Goal: Task Accomplishment & Management: Complete application form

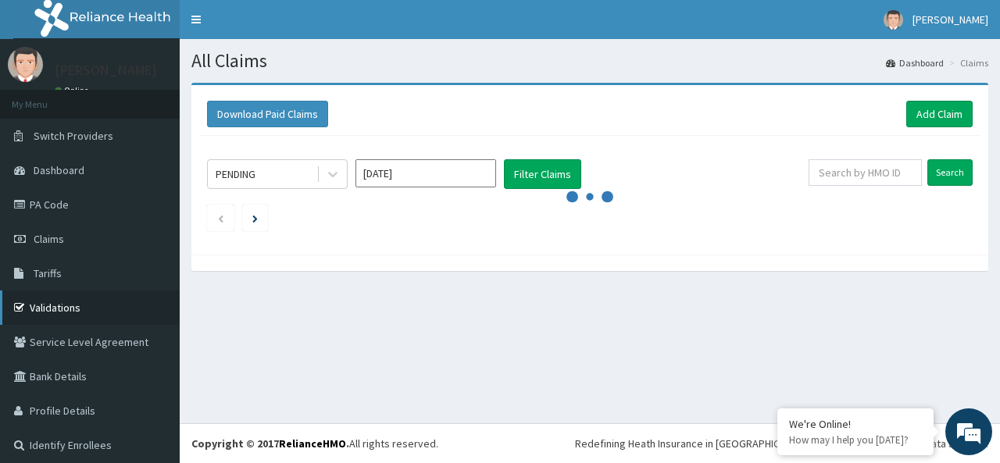
click at [61, 311] on link "Validations" at bounding box center [90, 308] width 180 height 34
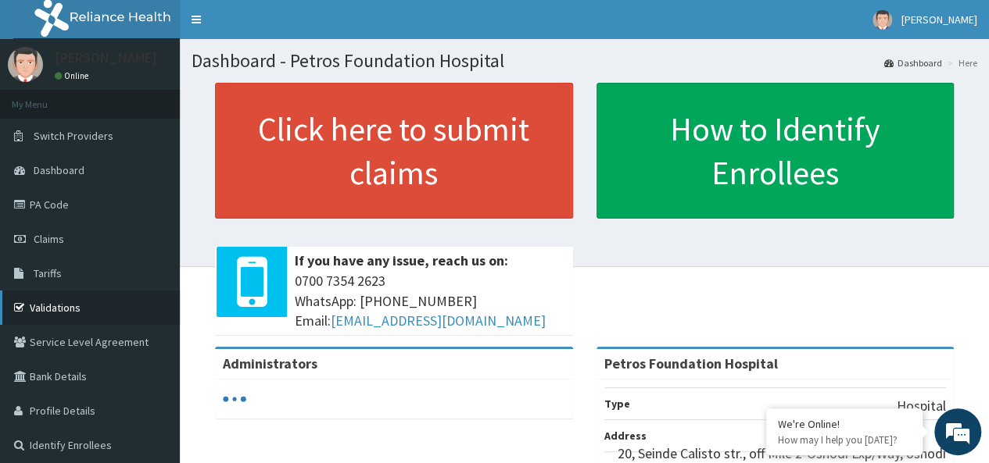
click at [73, 306] on link "Validations" at bounding box center [90, 308] width 180 height 34
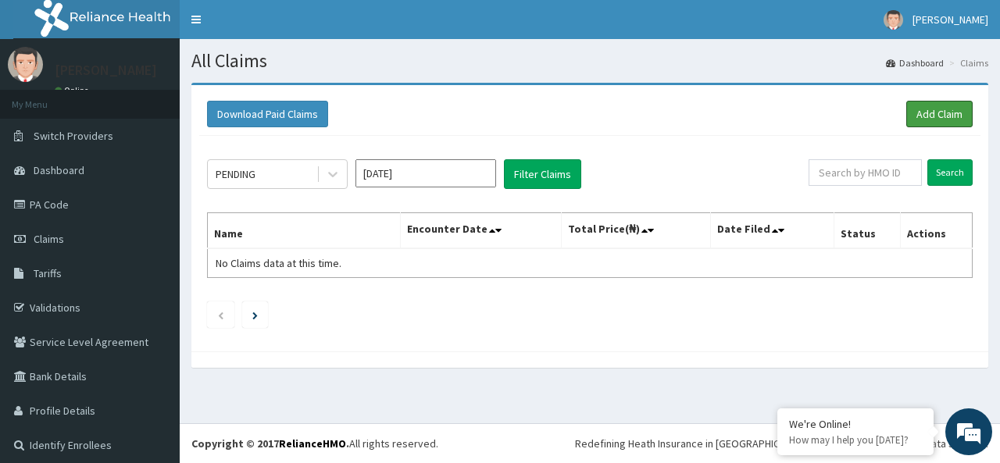
click at [941, 120] on link "Add Claim" at bounding box center [940, 114] width 66 height 27
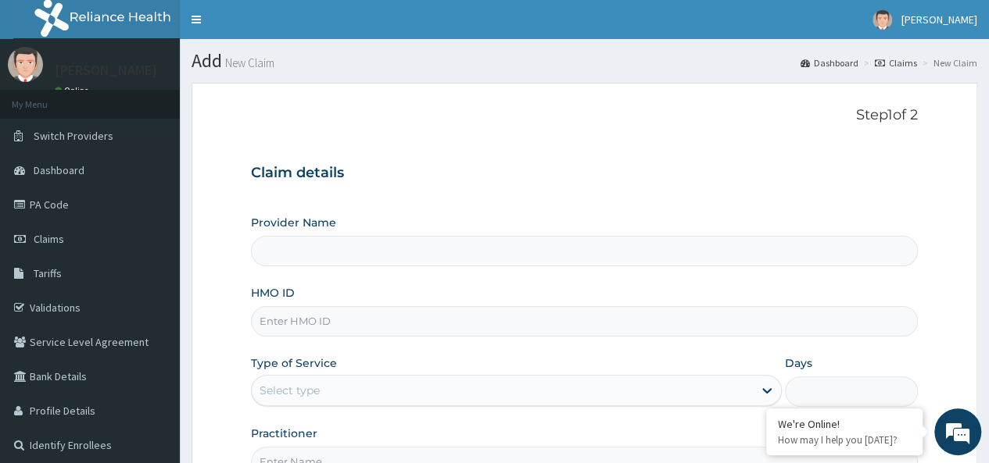
click at [519, 326] on input "HMO ID" at bounding box center [584, 321] width 667 height 30
paste input "NIG/10079/A"
type input "NIG/10079/A"
type input "Petros Foundation Hospital"
type input "NIG/10079/A"
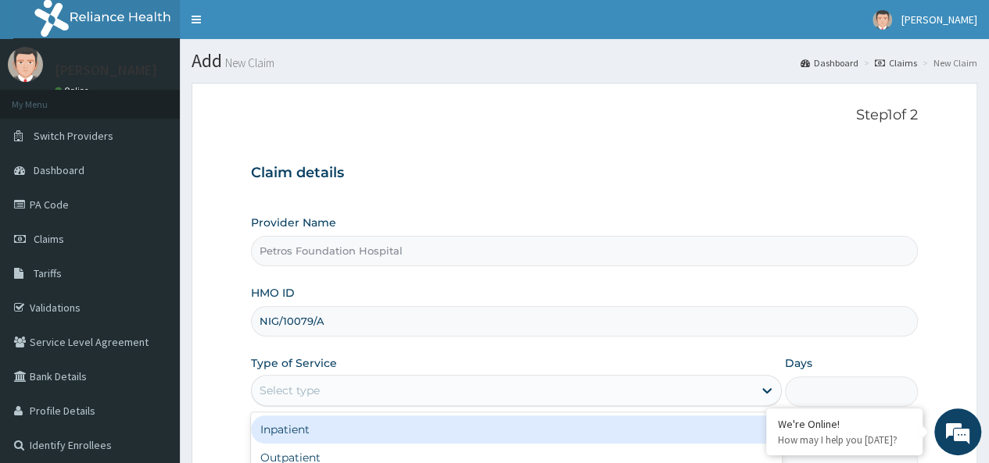
click at [478, 384] on div "Select type" at bounding box center [502, 390] width 501 height 25
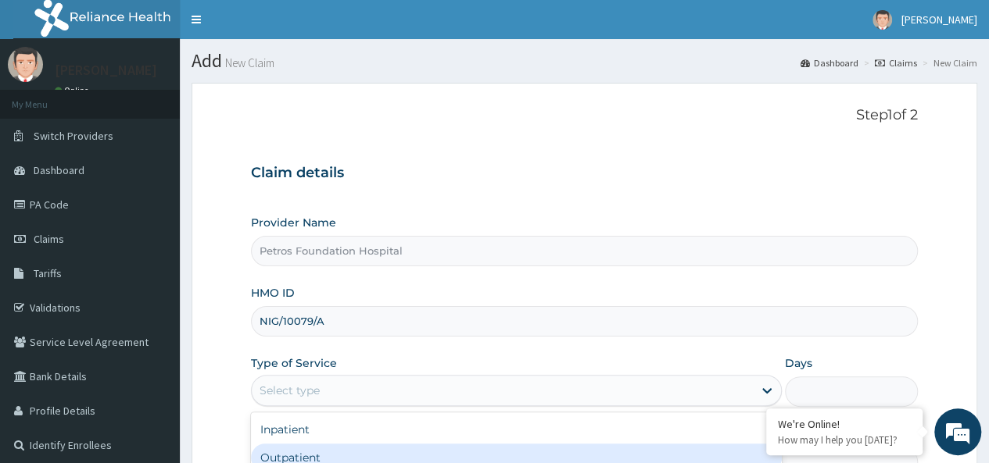
click at [478, 451] on div "Outpatient" at bounding box center [516, 458] width 531 height 28
type input "1"
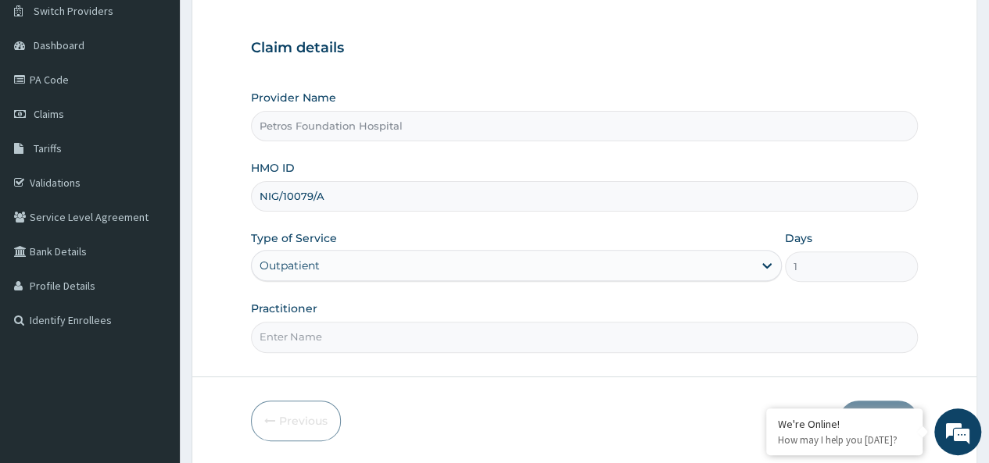
scroll to position [156, 0]
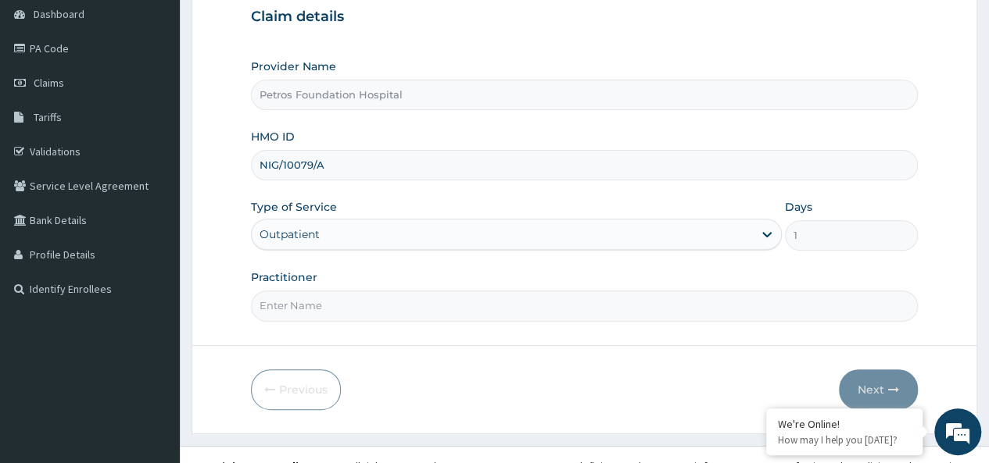
click at [726, 306] on input "Practitioner" at bounding box center [584, 306] width 667 height 30
type input "DR [PERSON_NAME]"
click at [883, 384] on button "Next" at bounding box center [878, 390] width 79 height 41
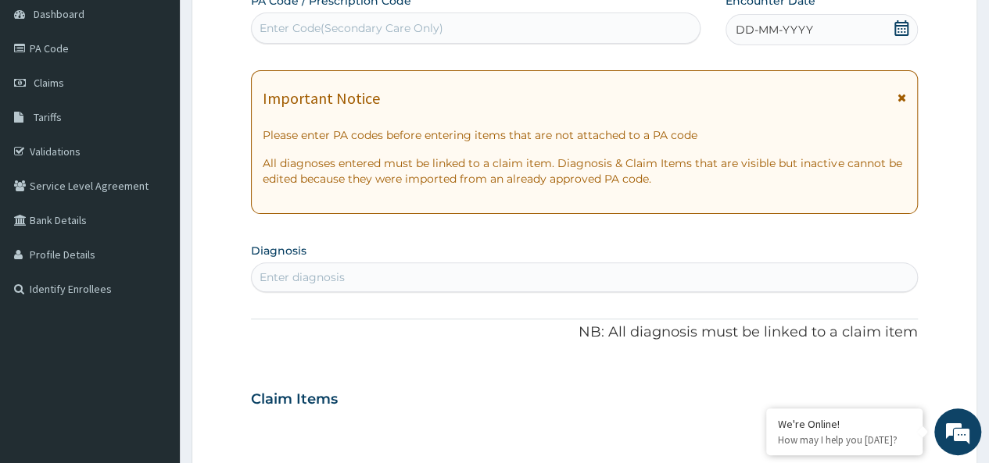
click at [902, 30] on icon at bounding box center [901, 28] width 16 height 16
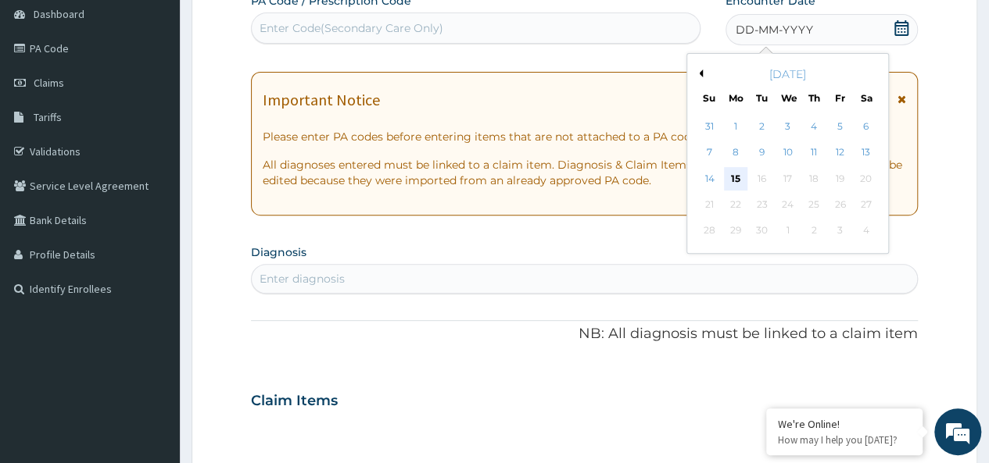
click at [737, 170] on div "15" at bounding box center [735, 178] width 23 height 23
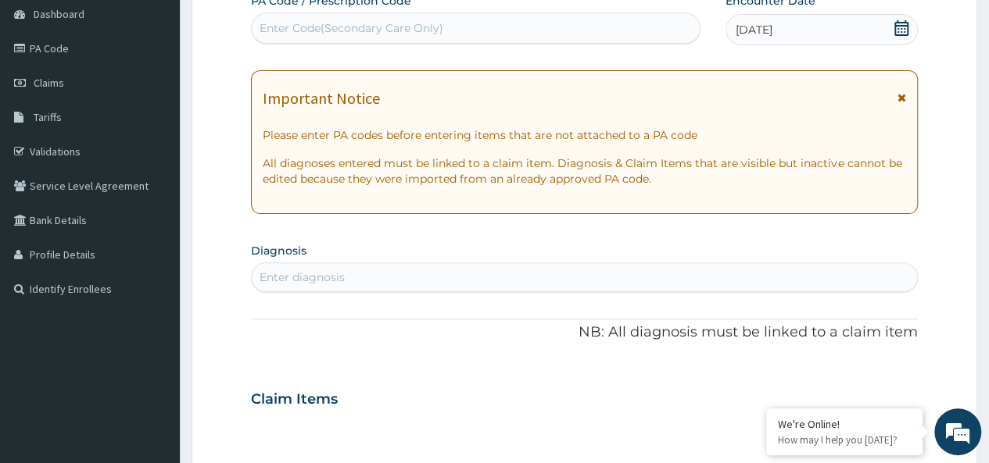
click at [551, 275] on div "Enter diagnosis" at bounding box center [584, 277] width 665 height 25
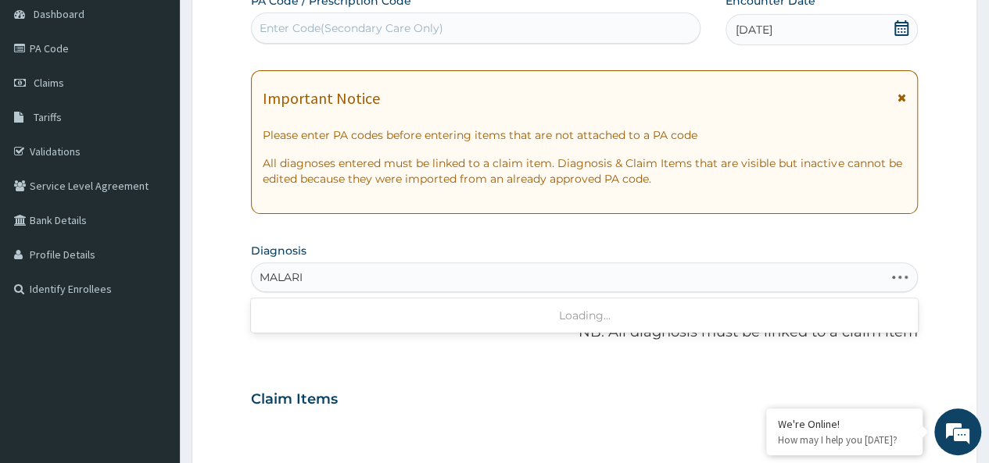
type input "MALARIA"
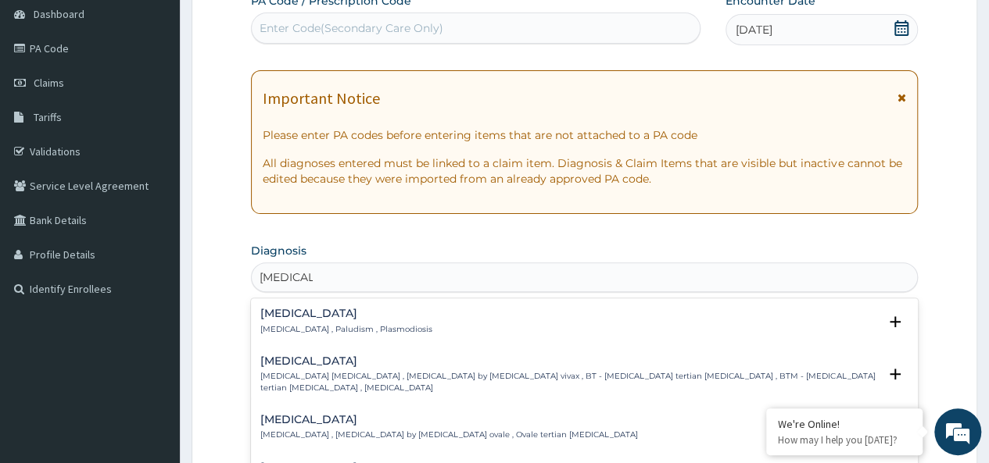
click at [456, 331] on div "Malaria Malaria , Paludism , Plasmodiosis" at bounding box center [584, 321] width 648 height 27
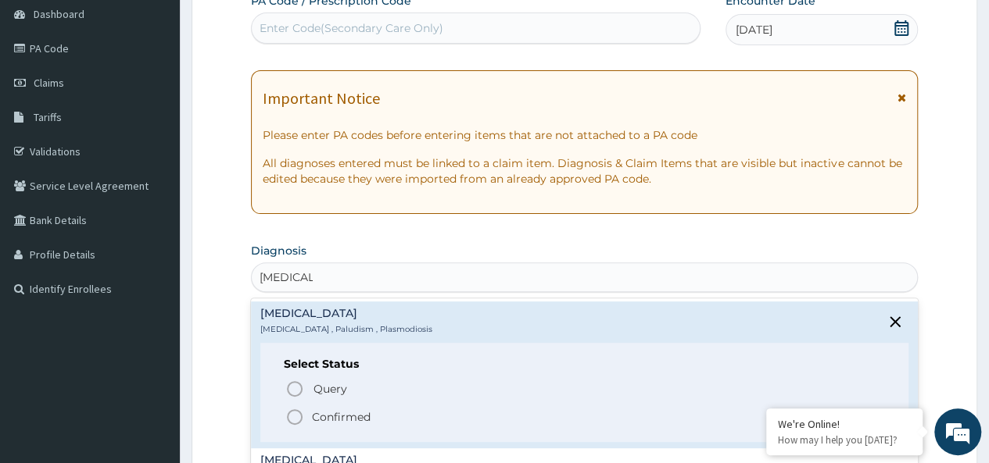
click at [347, 410] on p "Confirmed" at bounding box center [341, 418] width 59 height 16
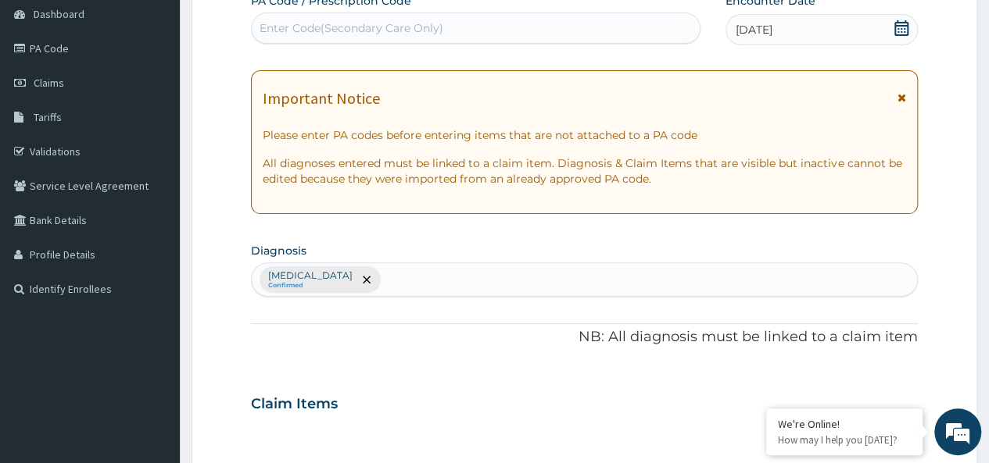
click at [547, 275] on div "Malaria Confirmed" at bounding box center [584, 279] width 665 height 33
type input "EPTICEMI"
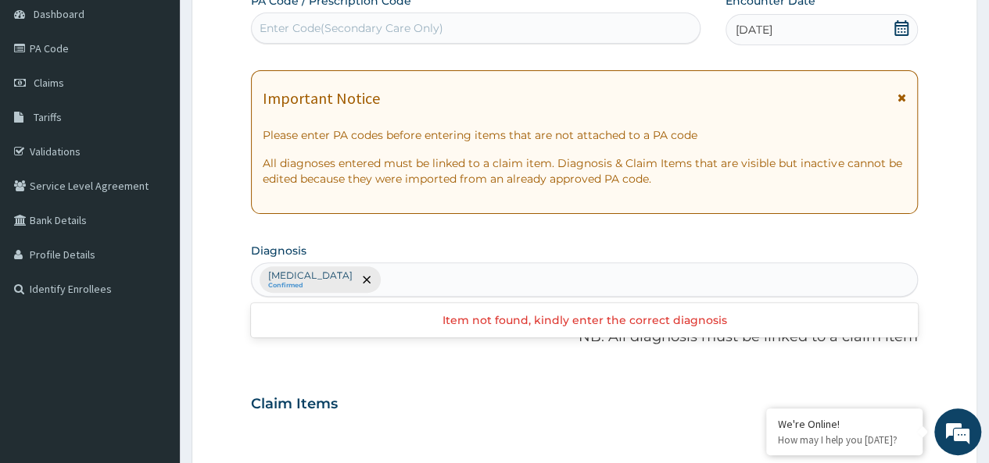
click at [333, 280] on div "Malaria Confirmed" at bounding box center [584, 279] width 665 height 33
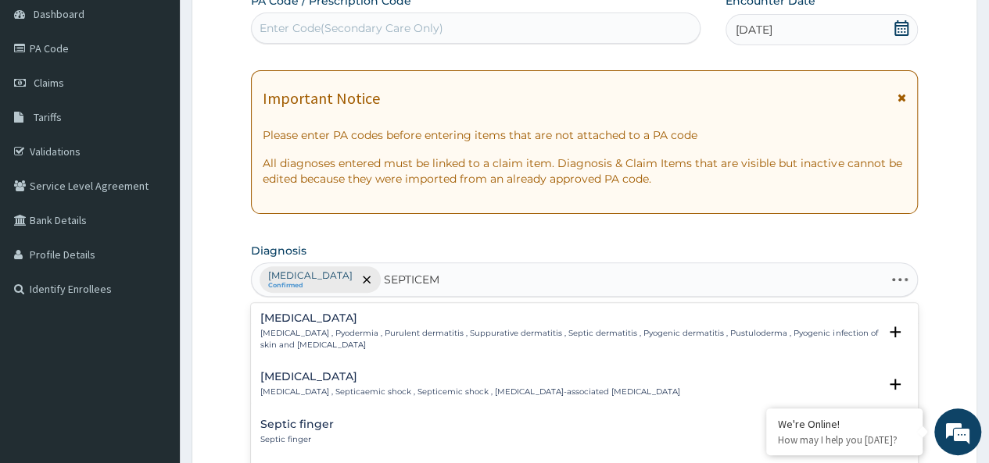
type input "SEPTICEMI"
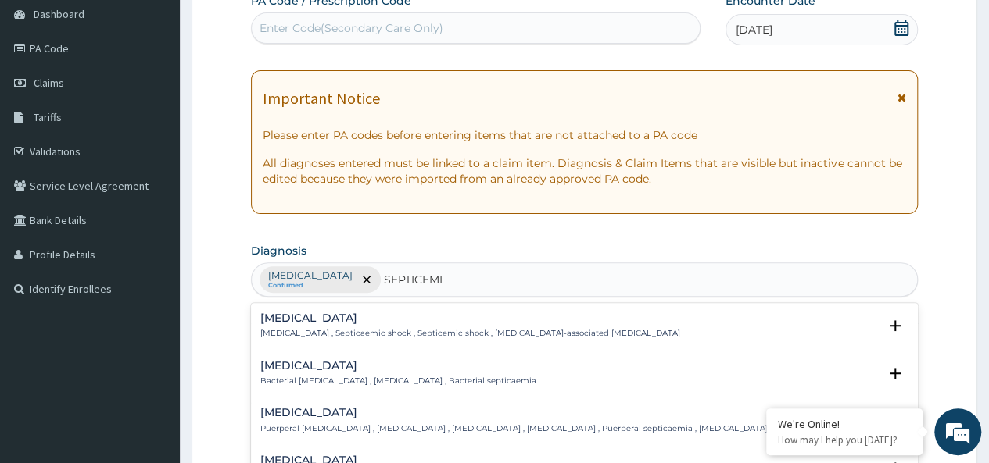
drag, startPoint x: 350, startPoint y: 401, endPoint x: 338, endPoint y: 367, distance: 36.6
click at [338, 367] on div "Septic shock Septic shock , Septicaemic shock , Septicemic shock , Sepsis-assoc…" at bounding box center [584, 420] width 667 height 234
click at [338, 367] on h4 "Bacterial sepsis" at bounding box center [398, 366] width 276 height 12
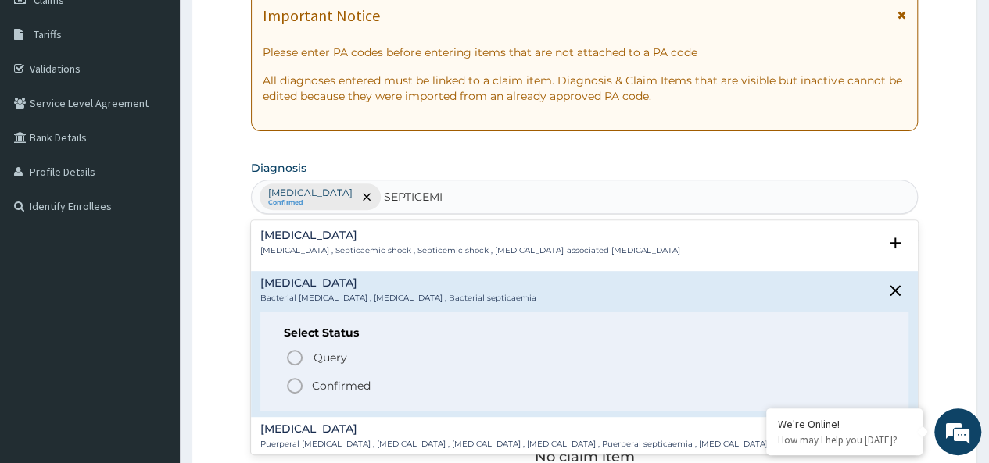
scroll to position [250, 0]
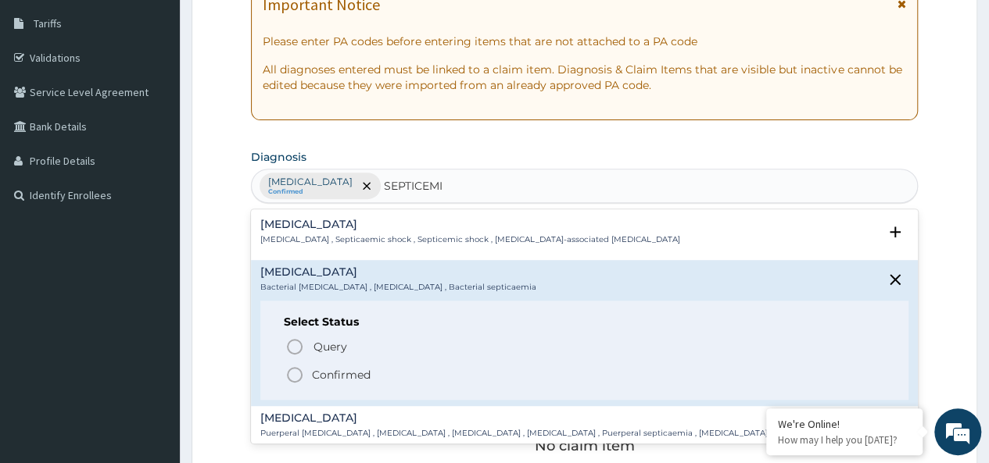
click at [295, 370] on icon "status option filled" at bounding box center [294, 375] width 19 height 19
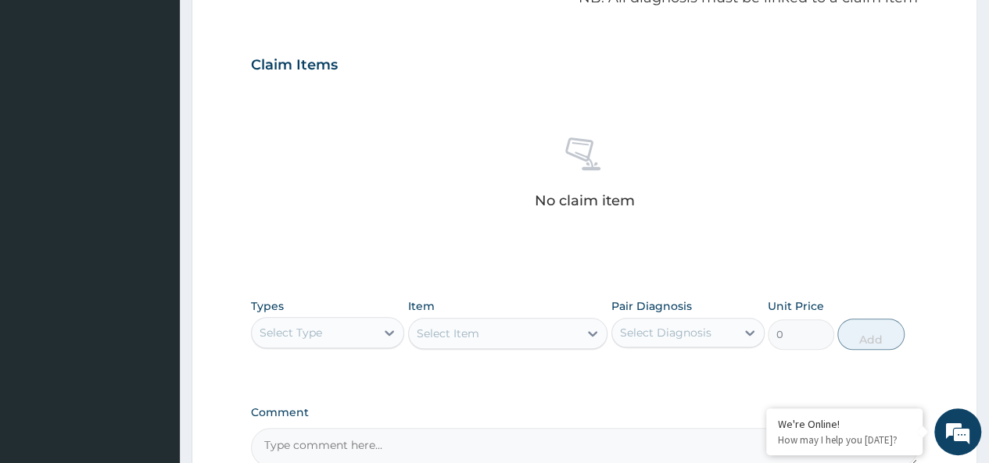
scroll to position [514, 0]
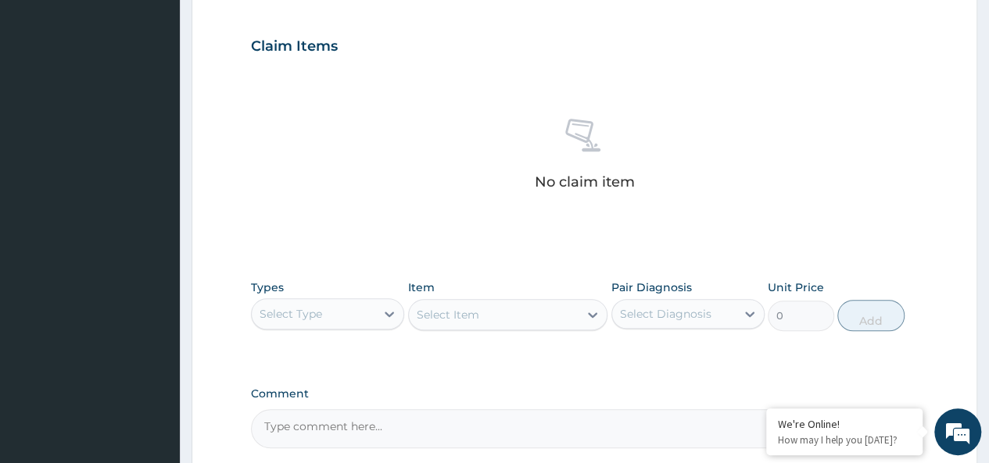
click at [336, 308] on div "Select Type" at bounding box center [313, 314] width 123 height 25
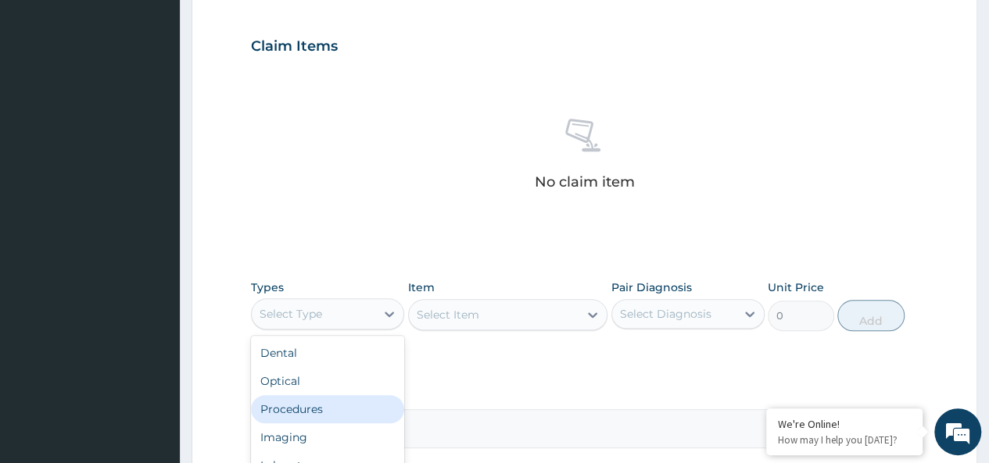
click at [324, 402] on div "Procedures" at bounding box center [327, 409] width 153 height 28
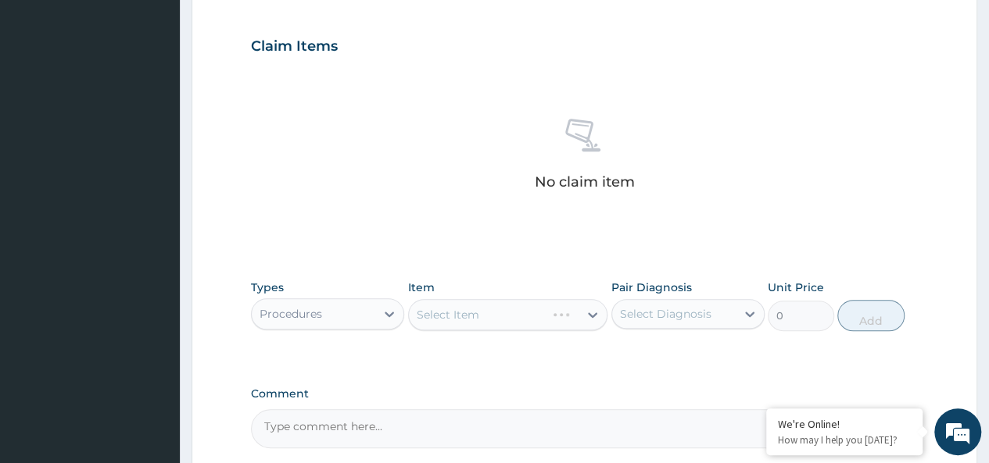
click at [481, 310] on div "Select Item" at bounding box center [508, 314] width 200 height 31
click at [482, 310] on div "Select Item" at bounding box center [508, 314] width 200 height 31
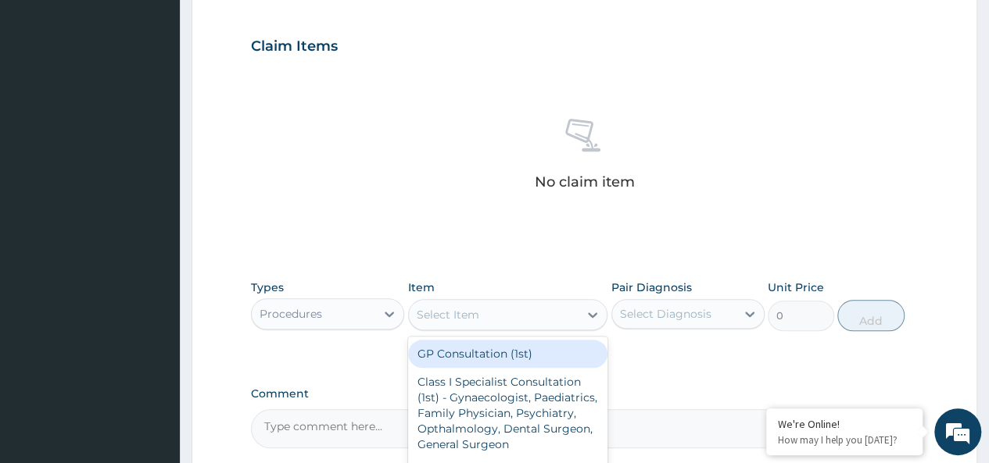
click at [513, 309] on div "Select Item" at bounding box center [494, 314] width 170 height 25
type input "GP"
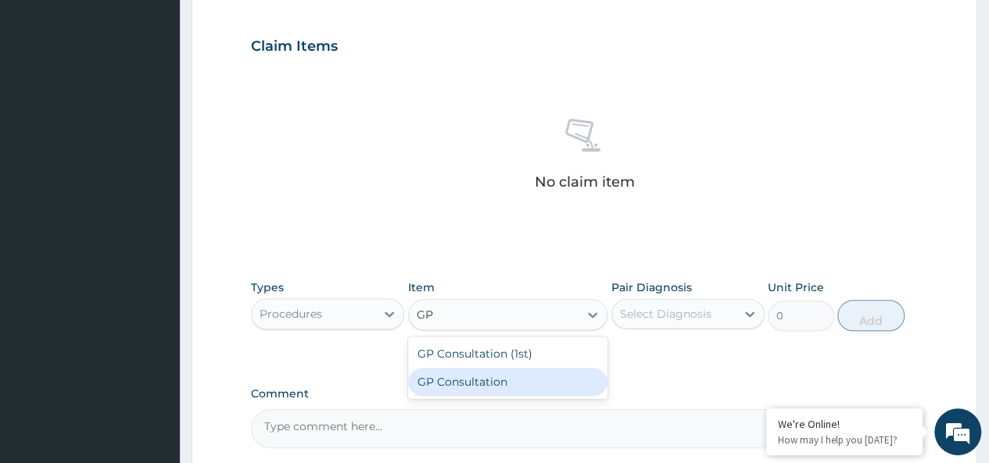
click at [486, 385] on div "GP Consultation" at bounding box center [508, 382] width 200 height 28
type input "2500"
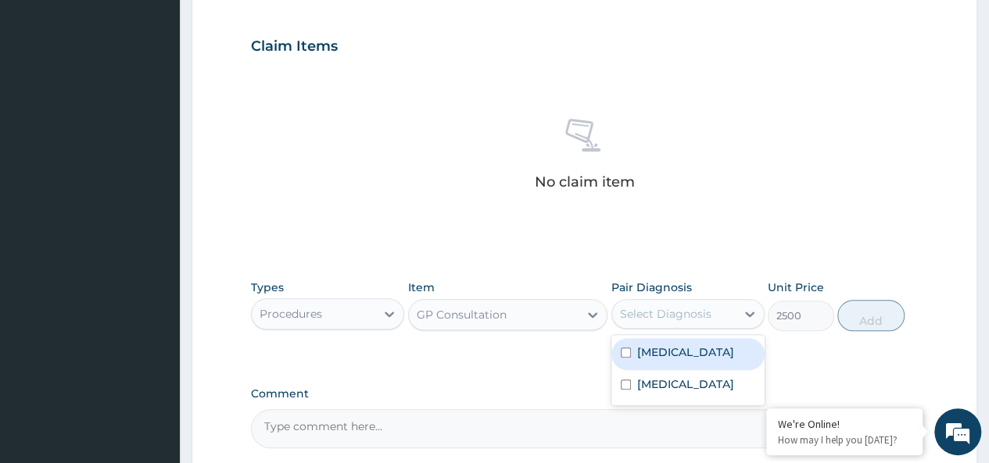
click at [653, 317] on div "Select Diagnosis" at bounding box center [665, 314] width 91 height 16
click at [676, 353] on label "Malaria" at bounding box center [685, 353] width 97 height 16
checkbox input "true"
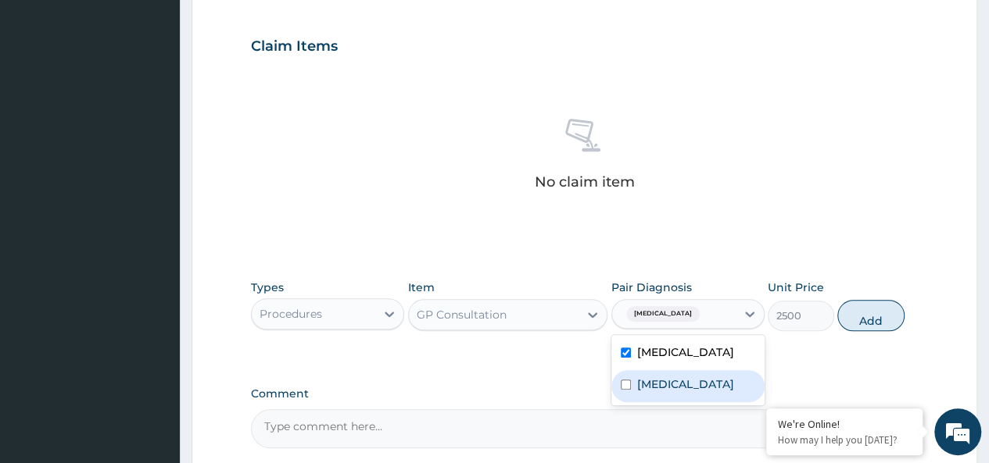
click at [683, 371] on div "Bacterial sepsis" at bounding box center [687, 386] width 153 height 32
checkbox input "true"
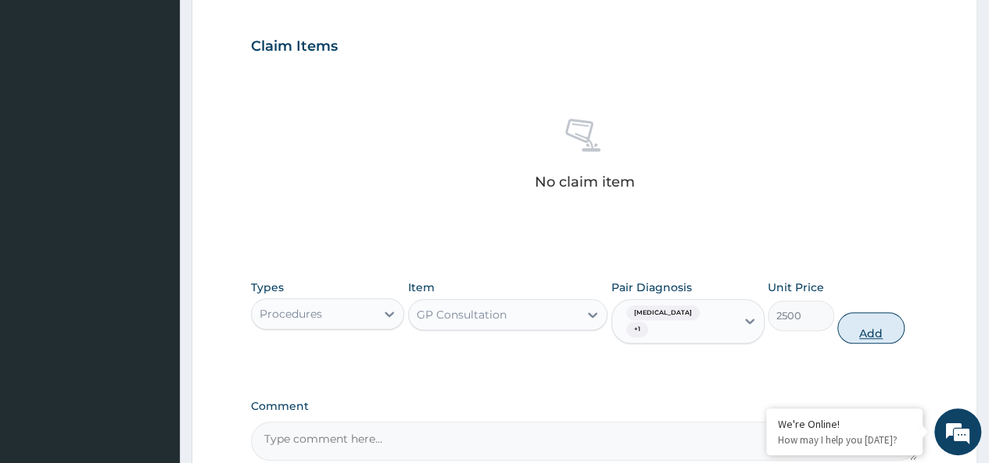
click at [857, 323] on button "Add" at bounding box center [870, 328] width 66 height 31
type input "0"
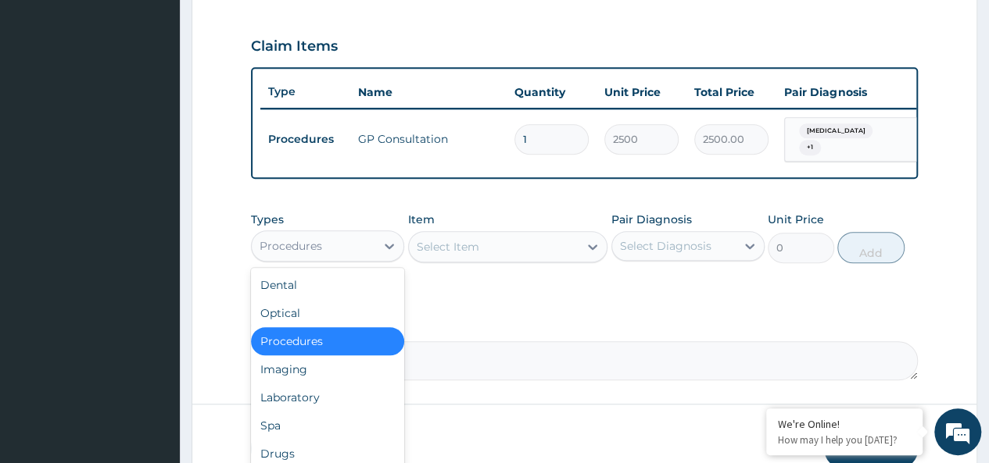
click at [320, 254] on div "Procedures" at bounding box center [290, 246] width 63 height 16
click at [345, 390] on div "Laboratory" at bounding box center [327, 398] width 153 height 28
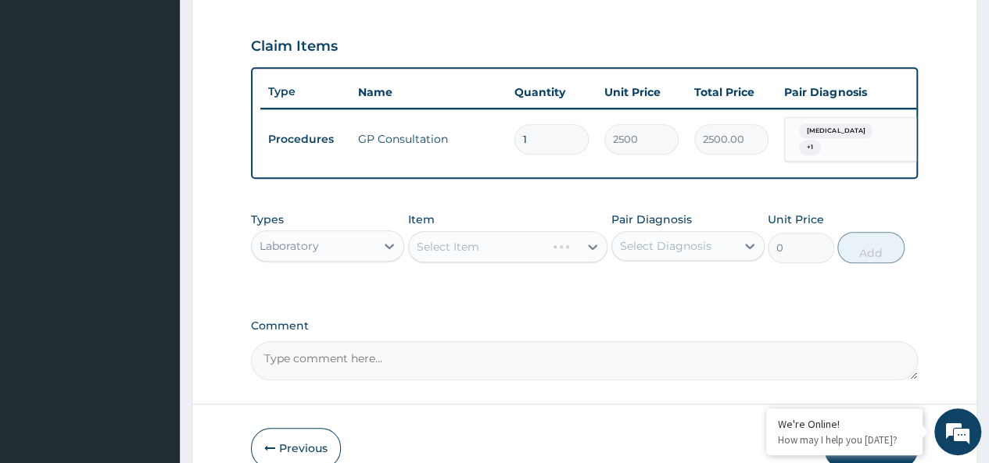
click at [481, 257] on div "Select Item" at bounding box center [508, 246] width 200 height 31
click at [501, 250] on div "Select Item" at bounding box center [494, 246] width 170 height 25
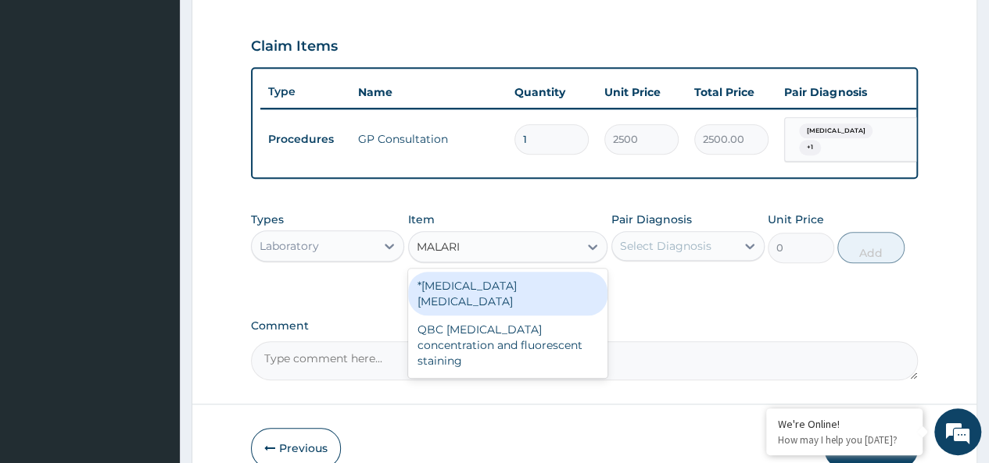
type input "MALARIA"
click at [503, 292] on div "*Malaria parasite" at bounding box center [508, 294] width 200 height 44
type input "1000"
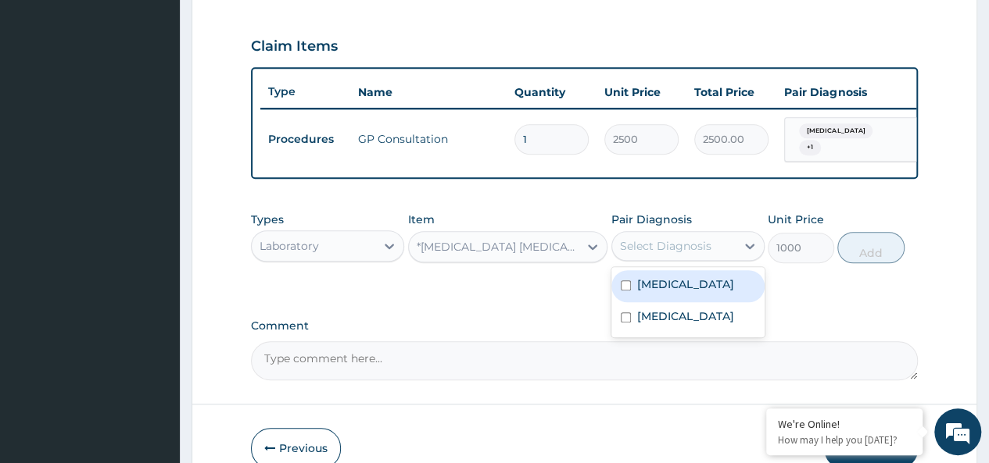
click at [656, 252] on div "Select Diagnosis" at bounding box center [665, 246] width 91 height 16
click at [660, 290] on label "Malaria" at bounding box center [685, 285] width 97 height 16
checkbox input "true"
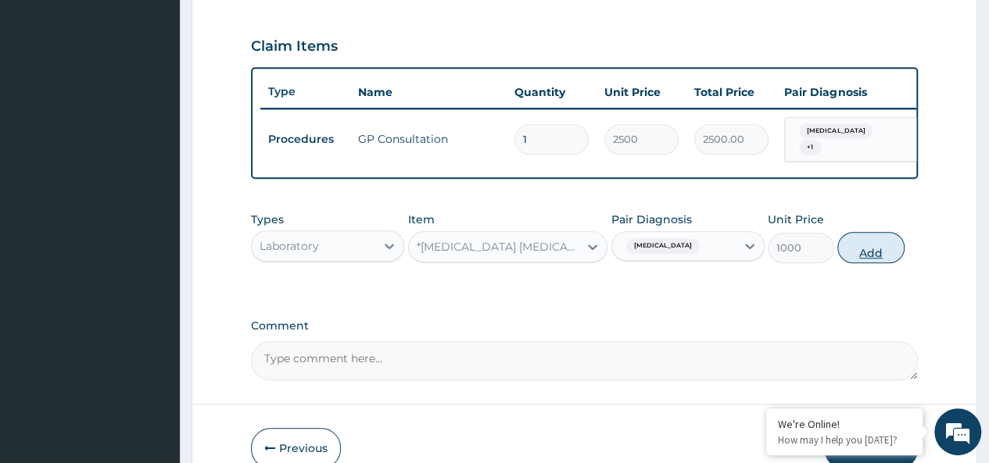
click at [864, 252] on button "Add" at bounding box center [870, 247] width 66 height 31
type input "0"
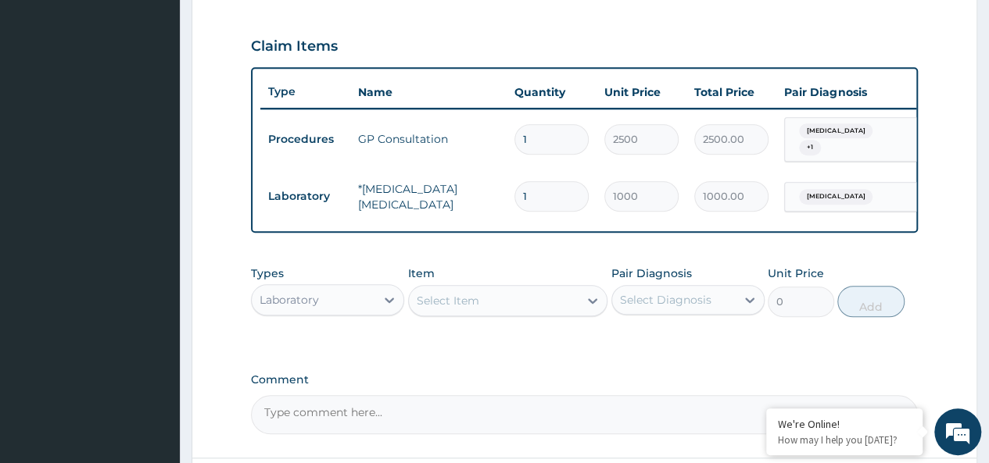
click at [439, 309] on div "Select Item" at bounding box center [448, 301] width 63 height 16
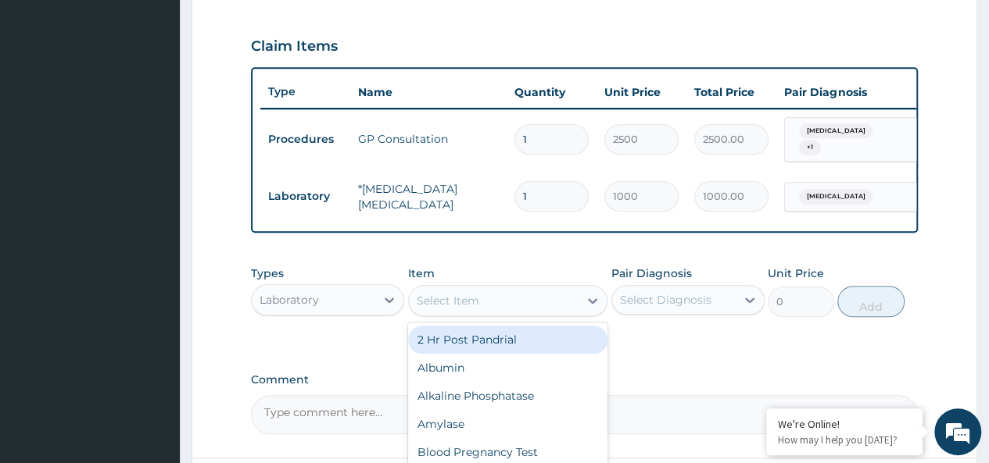
click at [439, 309] on div "Select Item" at bounding box center [448, 301] width 63 height 16
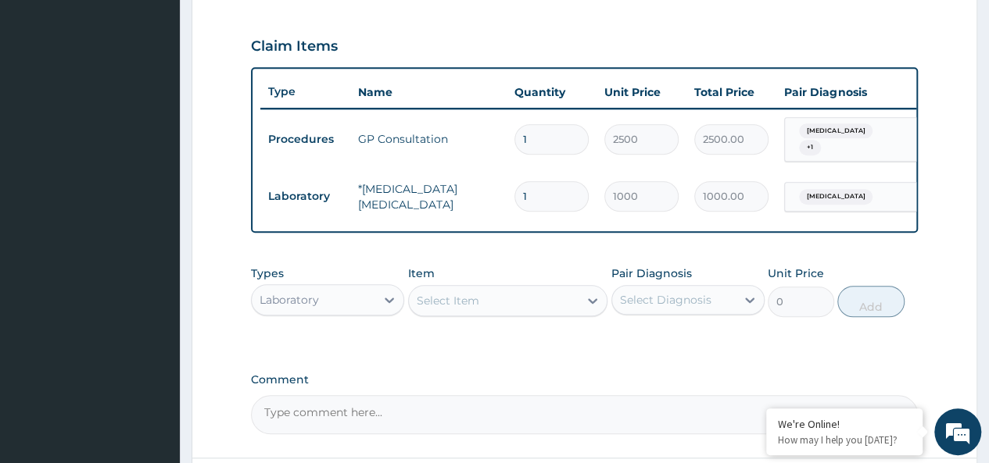
click at [439, 309] on div "Select Item" at bounding box center [448, 301] width 63 height 16
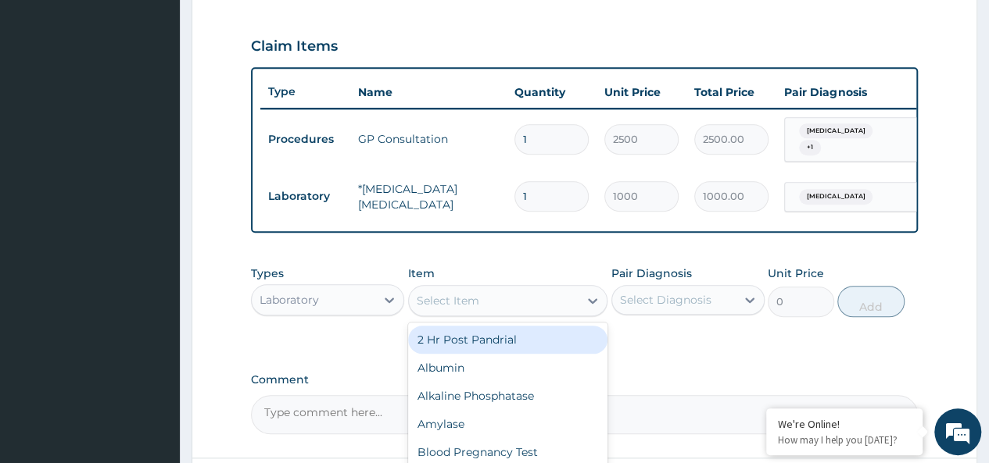
click at [439, 309] on div "Select Item" at bounding box center [448, 301] width 63 height 16
type input "FBC"
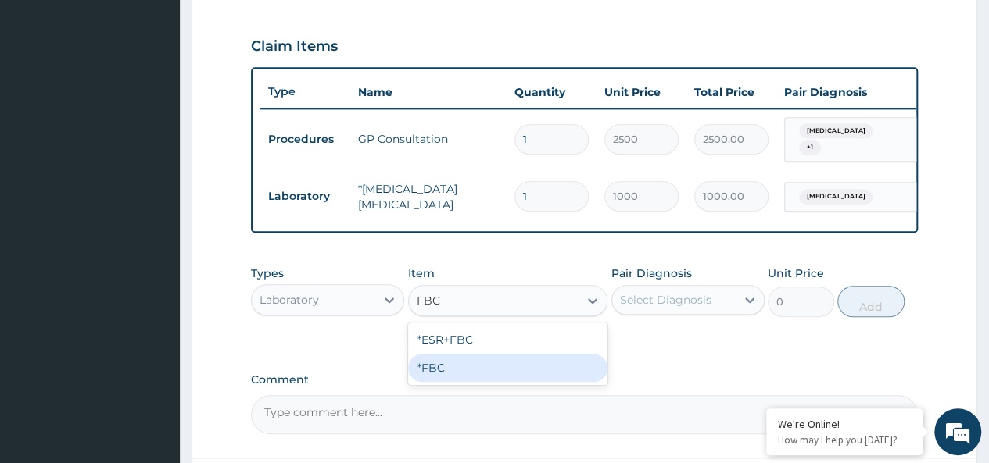
click at [463, 363] on div "*FBC" at bounding box center [508, 368] width 200 height 28
type input "2000"
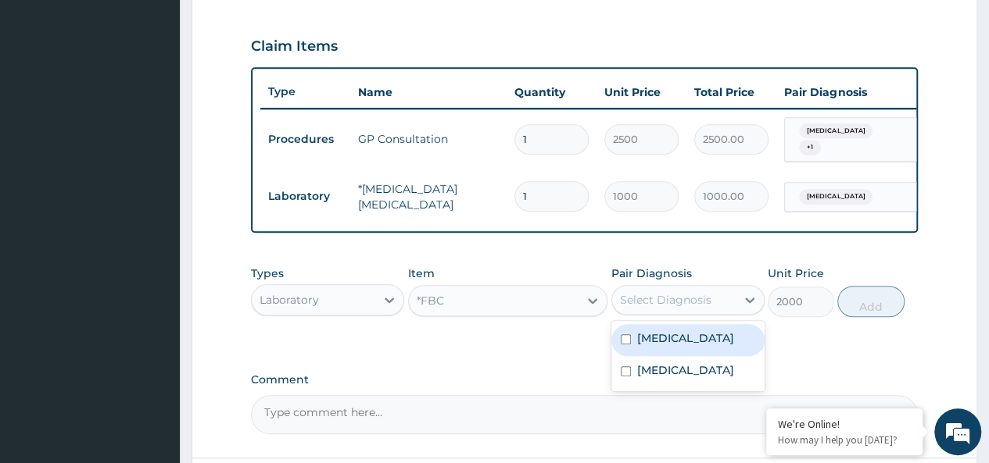
click at [642, 301] on div "Select Diagnosis" at bounding box center [665, 300] width 91 height 16
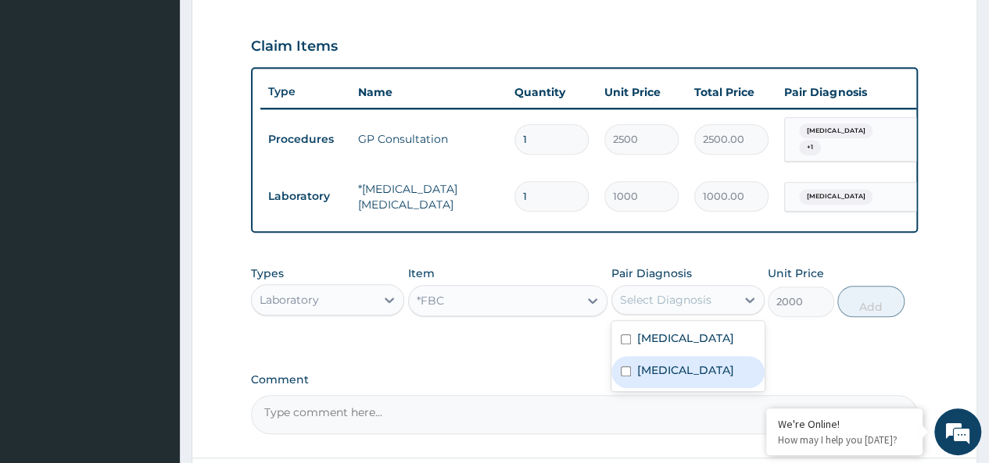
click at [676, 370] on label "Bacterial sepsis" at bounding box center [685, 371] width 97 height 16
checkbox input "true"
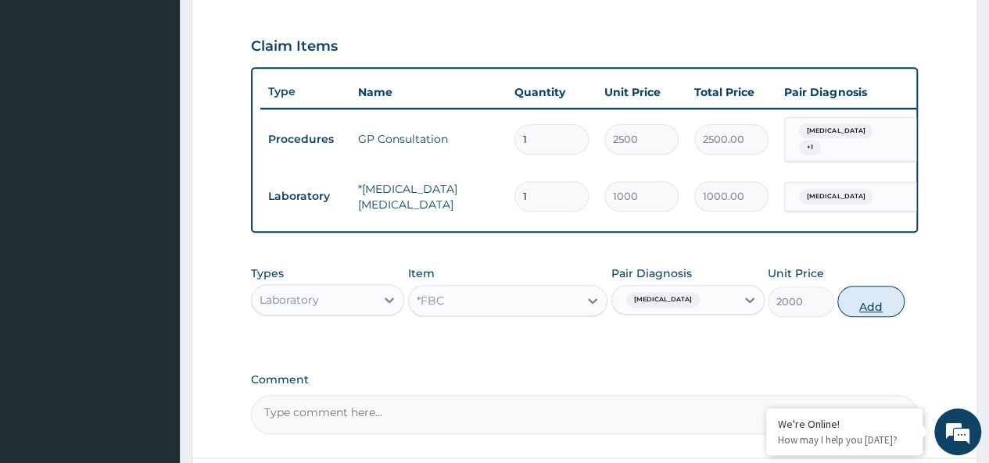
click at [864, 309] on button "Add" at bounding box center [870, 301] width 66 height 31
type input "0"
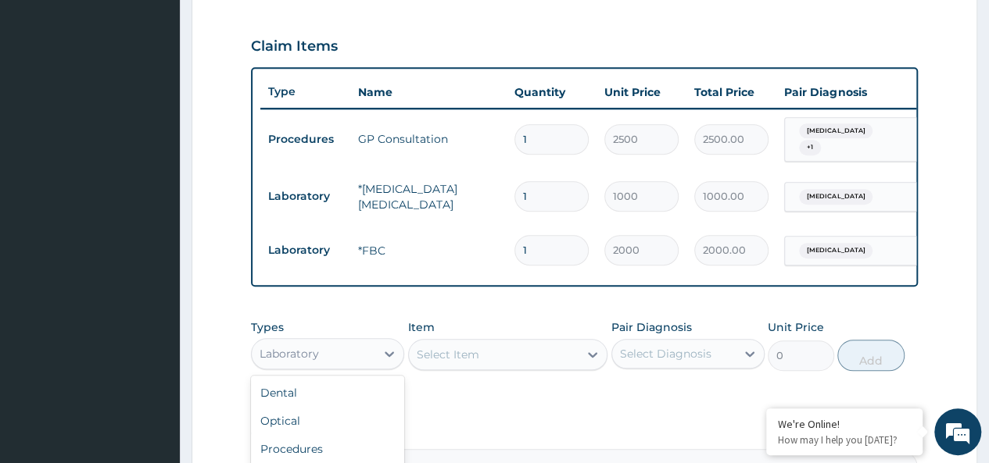
click at [346, 346] on div "Laboratory" at bounding box center [313, 354] width 123 height 25
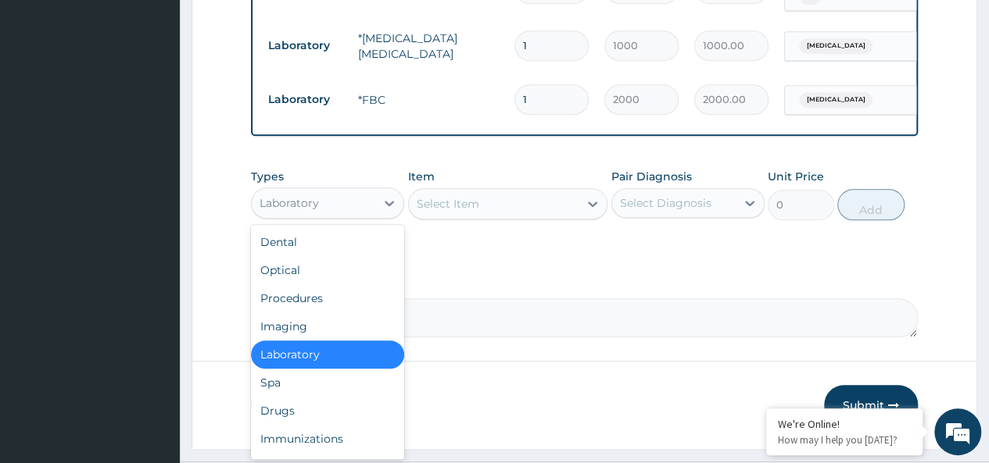
scroll to position [671, 0]
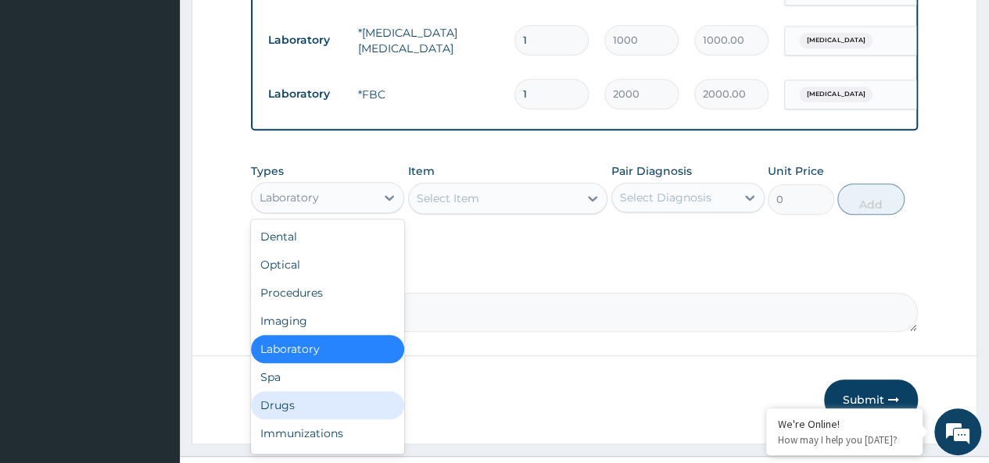
click at [333, 414] on div "Drugs" at bounding box center [327, 406] width 153 height 28
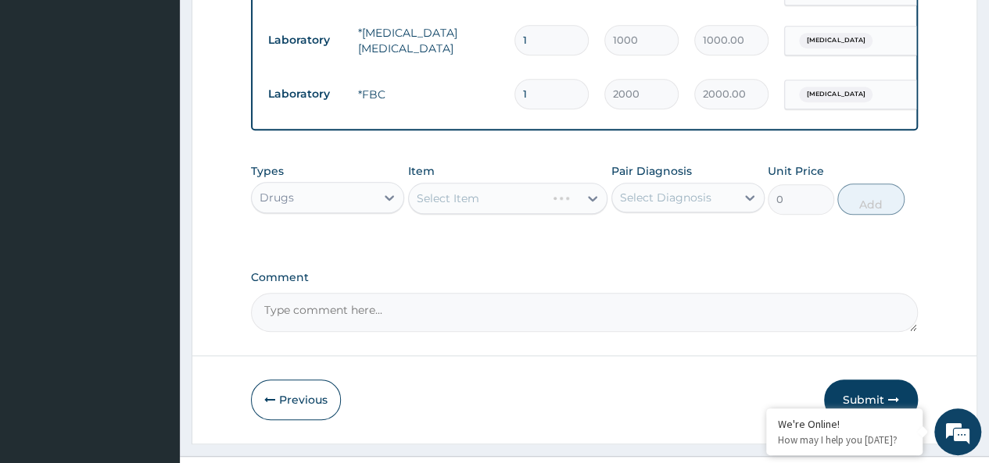
click at [510, 205] on div "Select Item" at bounding box center [508, 198] width 200 height 31
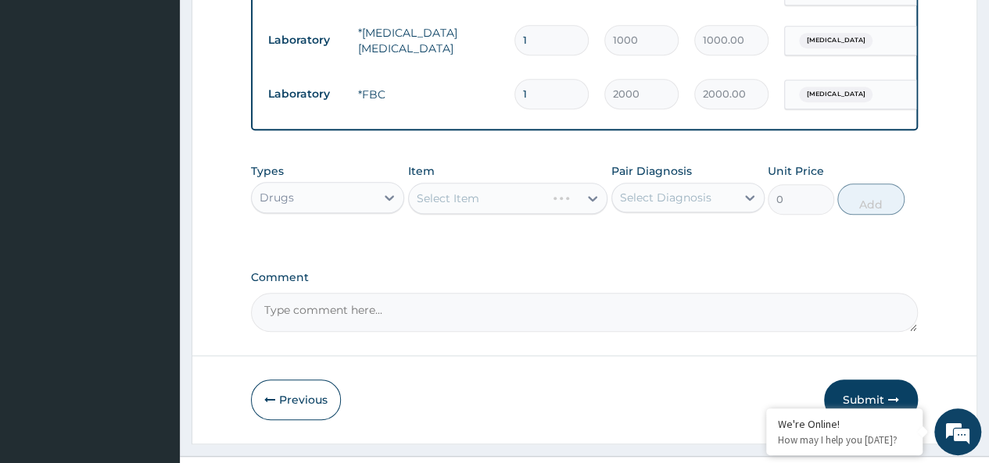
click at [510, 205] on div "Select Item" at bounding box center [508, 198] width 200 height 31
click at [494, 201] on div "Select Item" at bounding box center [508, 198] width 200 height 31
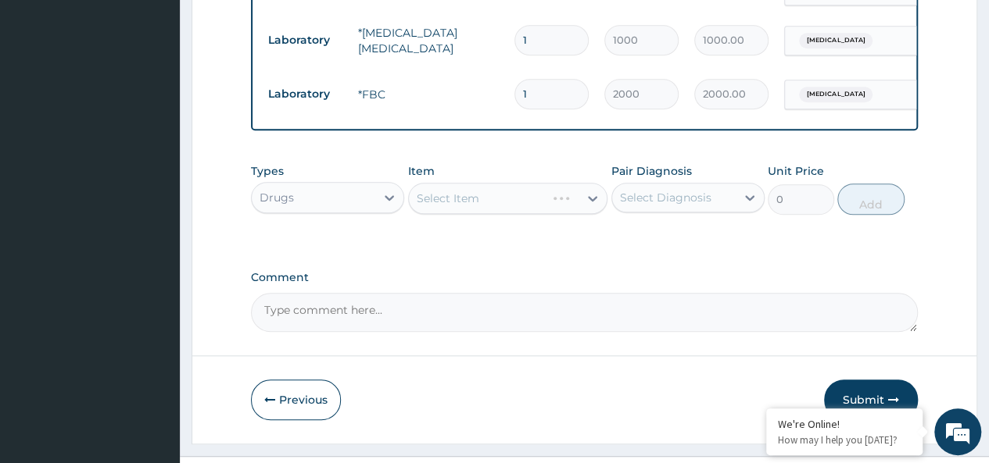
click at [494, 201] on div "Select Item" at bounding box center [508, 198] width 200 height 31
click at [519, 206] on div "Select Item" at bounding box center [508, 198] width 200 height 31
click at [593, 202] on div "Select Item" at bounding box center [508, 198] width 200 height 31
click at [525, 202] on div "Select Item" at bounding box center [508, 198] width 200 height 31
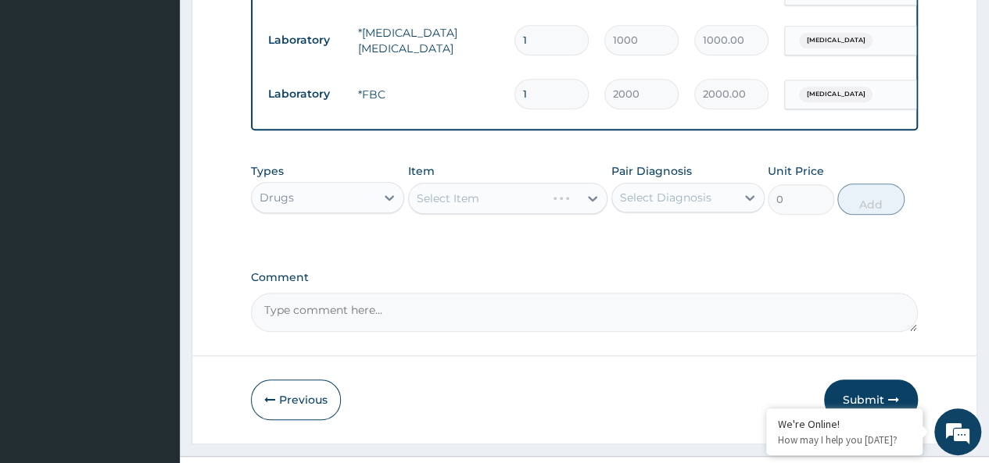
click at [525, 202] on div "Select Item" at bounding box center [508, 198] width 200 height 31
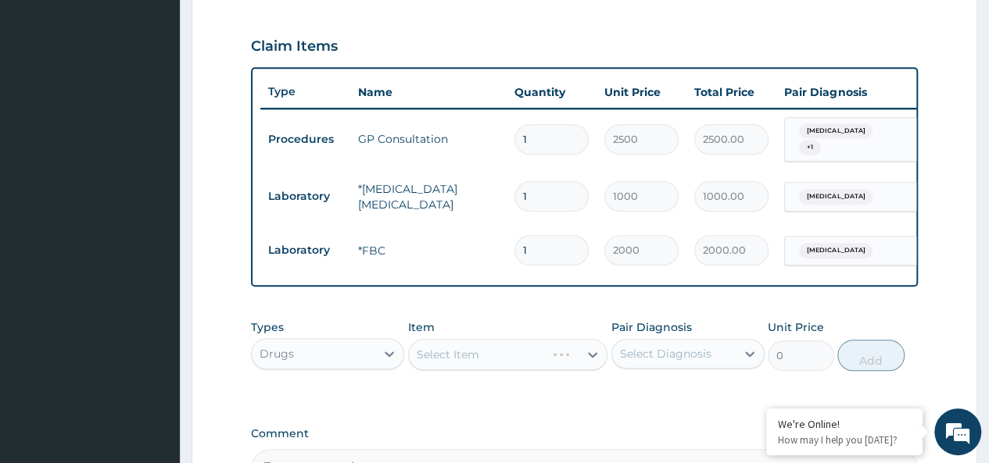
scroll to position [519, 0]
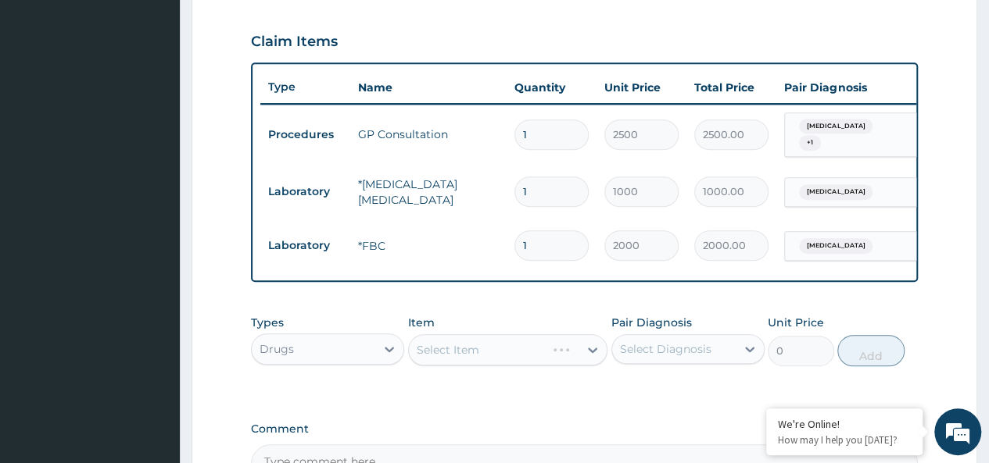
click at [497, 352] on div "Select Item" at bounding box center [508, 350] width 200 height 31
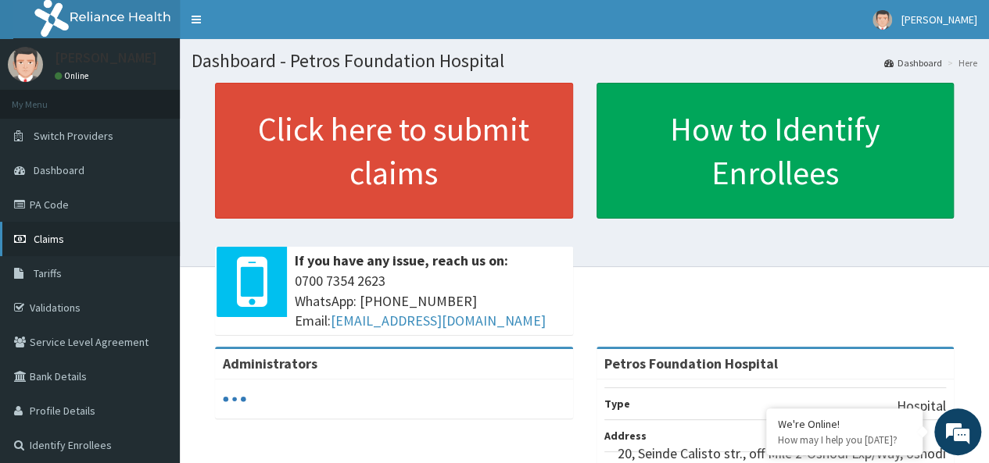
click at [50, 240] on span "Claims" at bounding box center [49, 239] width 30 height 14
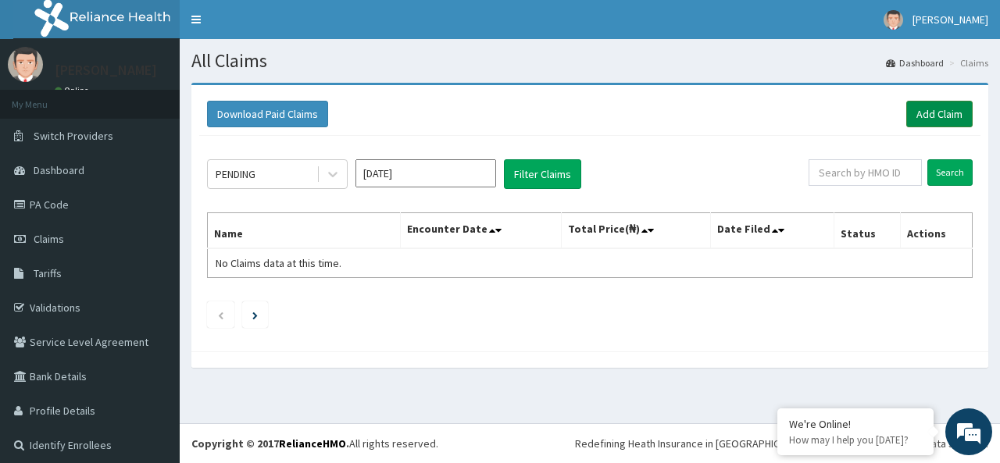
click at [921, 114] on link "Add Claim" at bounding box center [940, 114] width 66 height 27
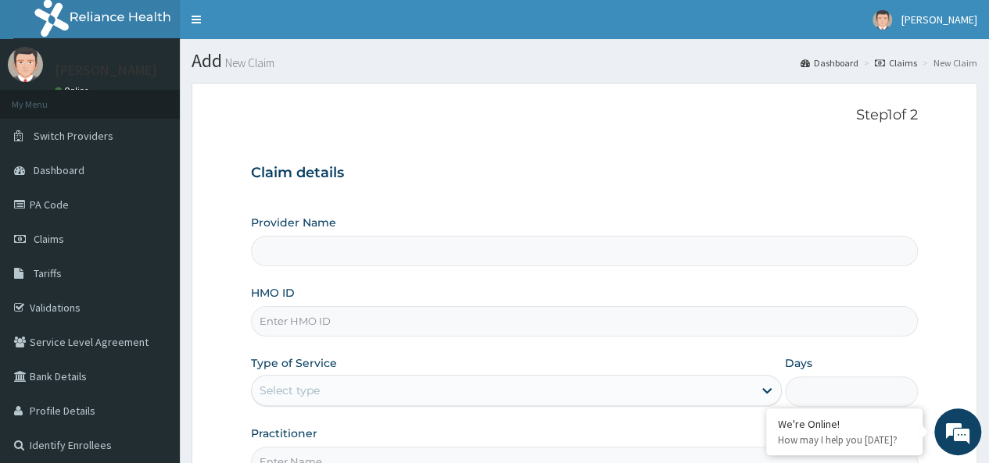
click at [556, 317] on input "HMO ID" at bounding box center [584, 321] width 667 height 30
type input "Petros Foundation Hospital"
paste input "NIG/10079/A"
type input "NIG/10079/A"
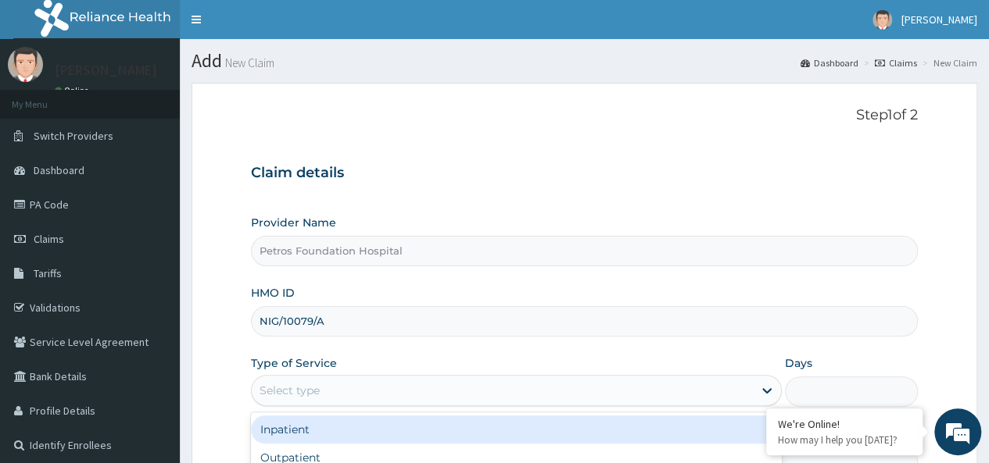
click at [521, 381] on div "Select type" at bounding box center [502, 390] width 501 height 25
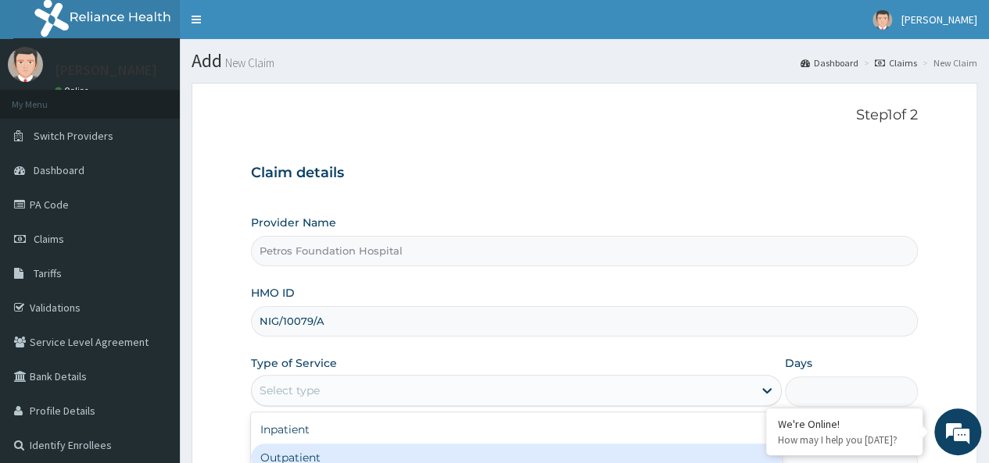
click at [499, 449] on div "Outpatient" at bounding box center [516, 458] width 531 height 28
type input "1"
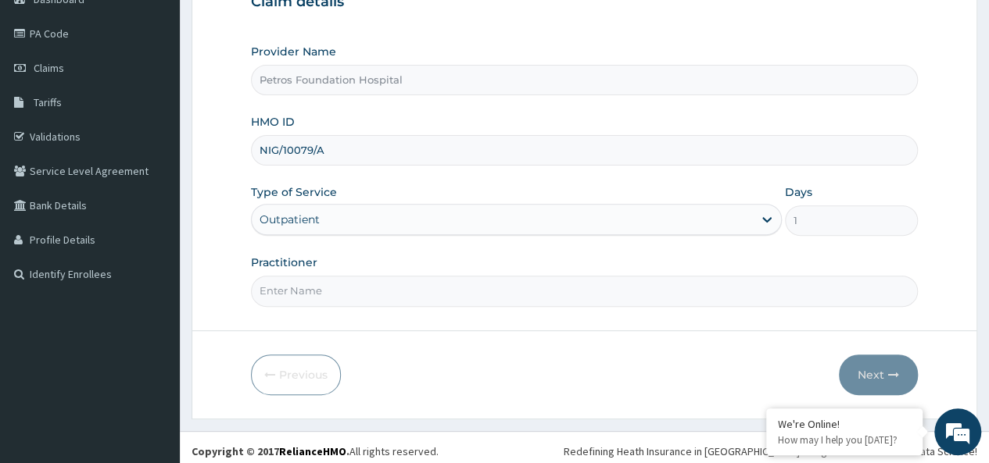
scroll to position [175, 0]
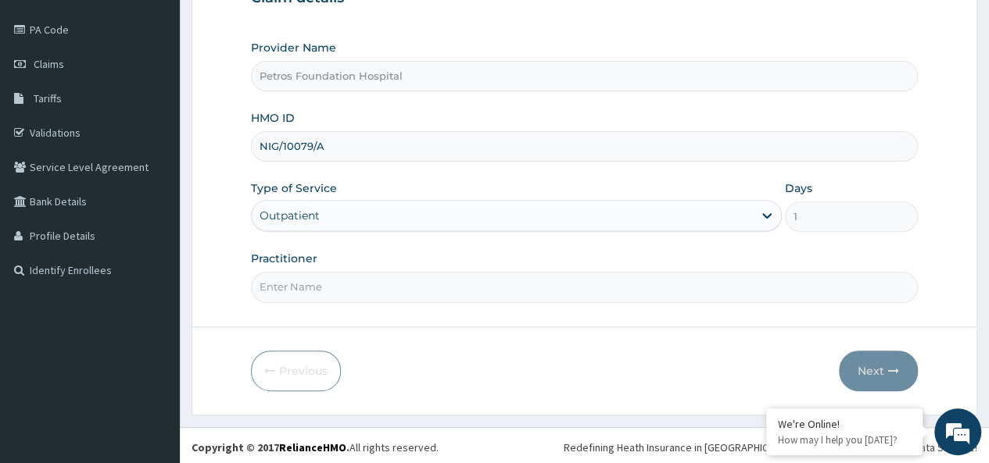
click at [762, 288] on input "Practitioner" at bounding box center [584, 287] width 667 height 30
type input "DR [PERSON_NAME]"
click at [872, 372] on button "Next" at bounding box center [878, 371] width 79 height 41
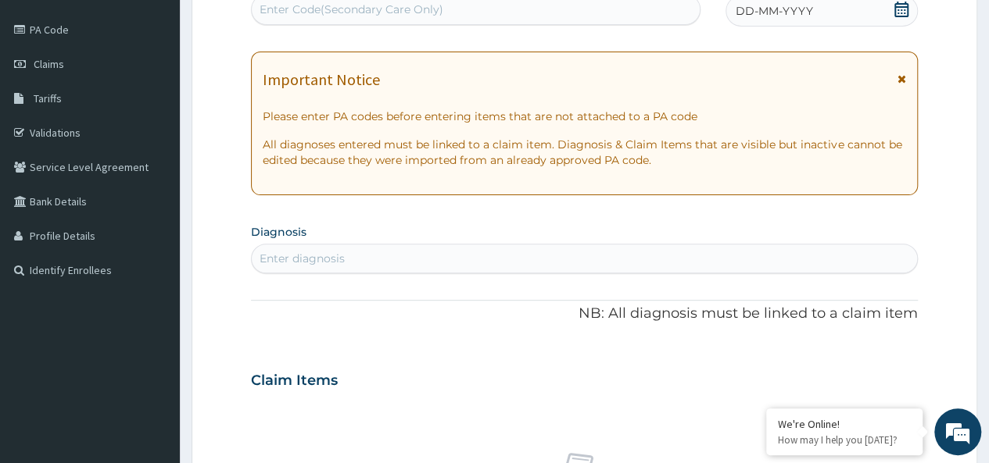
click at [906, 5] on icon at bounding box center [901, 10] width 14 height 16
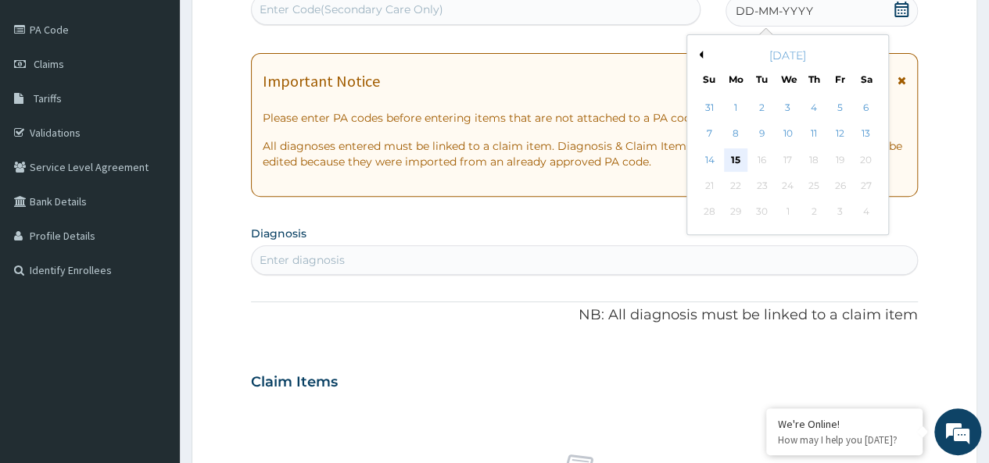
click at [728, 149] on div "15" at bounding box center [735, 160] width 23 height 23
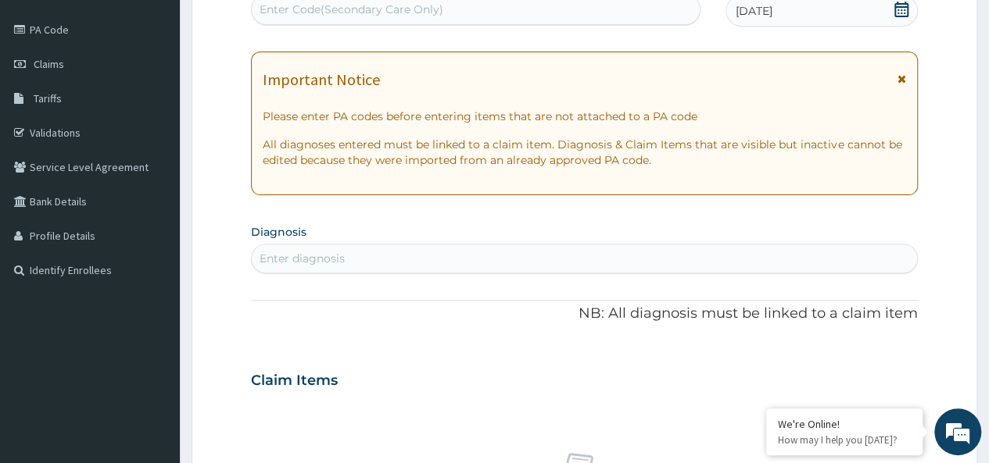
click at [608, 256] on div "Enter diagnosis" at bounding box center [584, 258] width 665 height 25
type input "[MEDICAL_DATA]"
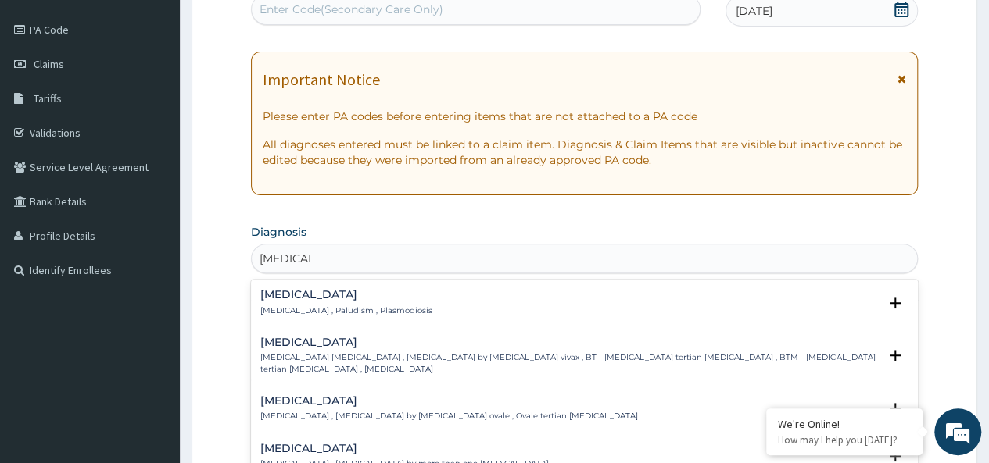
click at [304, 306] on p "[MEDICAL_DATA] , Paludism , Plasmodiosis" at bounding box center [346, 311] width 172 height 11
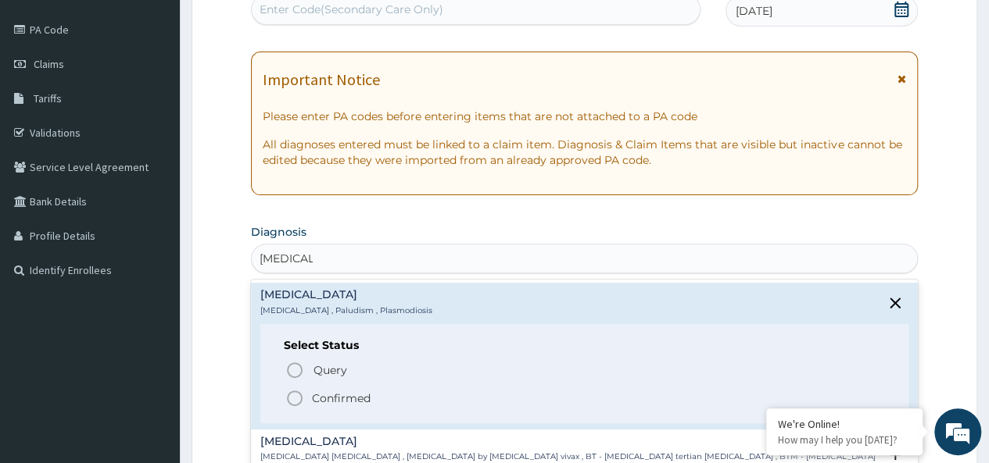
click at [299, 393] on icon "status option filled" at bounding box center [294, 398] width 19 height 19
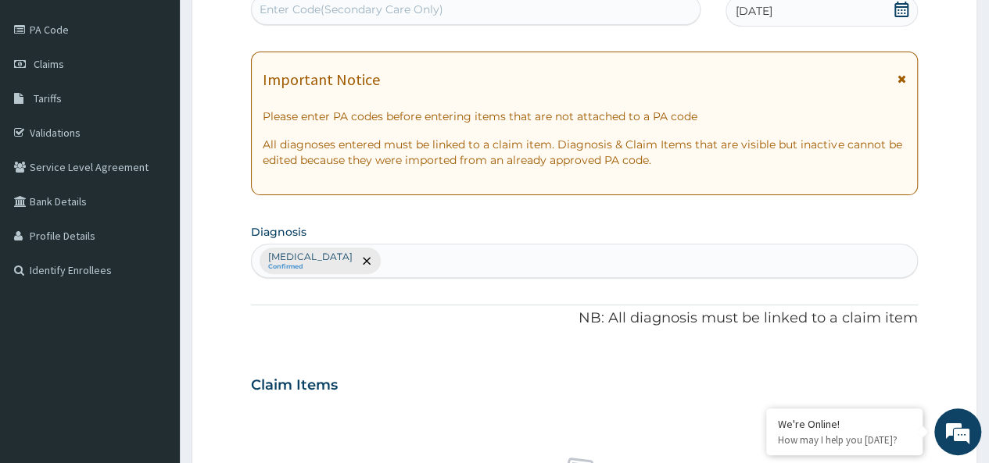
click at [413, 258] on div "[MEDICAL_DATA] Confirmed" at bounding box center [584, 261] width 665 height 33
type input "SEPTICE"
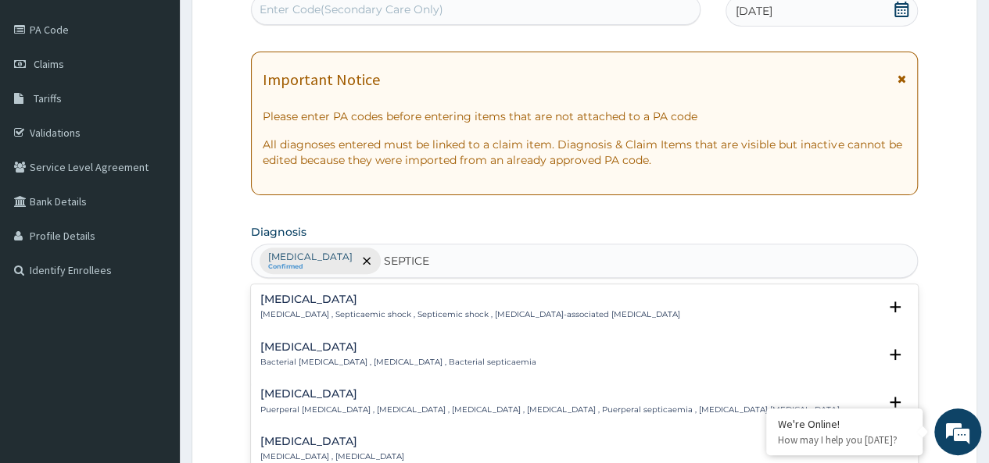
click at [336, 342] on h4 "[MEDICAL_DATA]" at bounding box center [398, 348] width 276 height 12
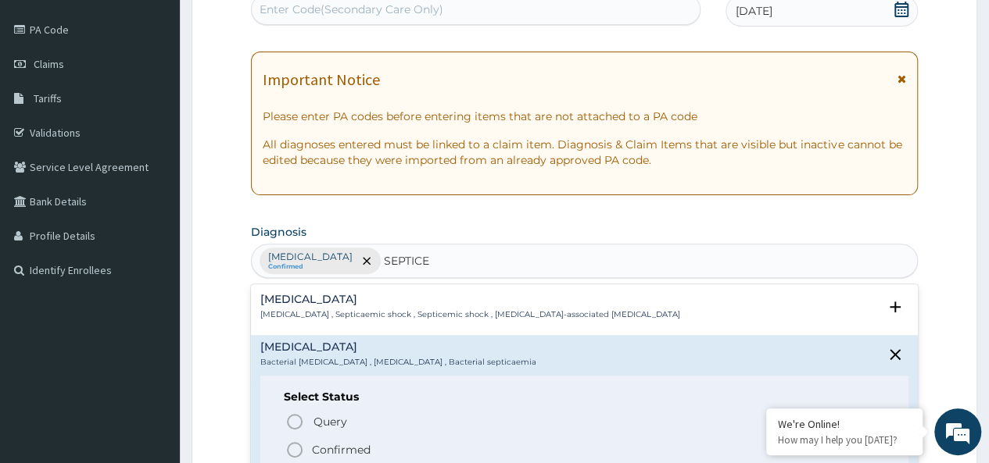
click at [296, 444] on icon "status option filled" at bounding box center [294, 450] width 19 height 19
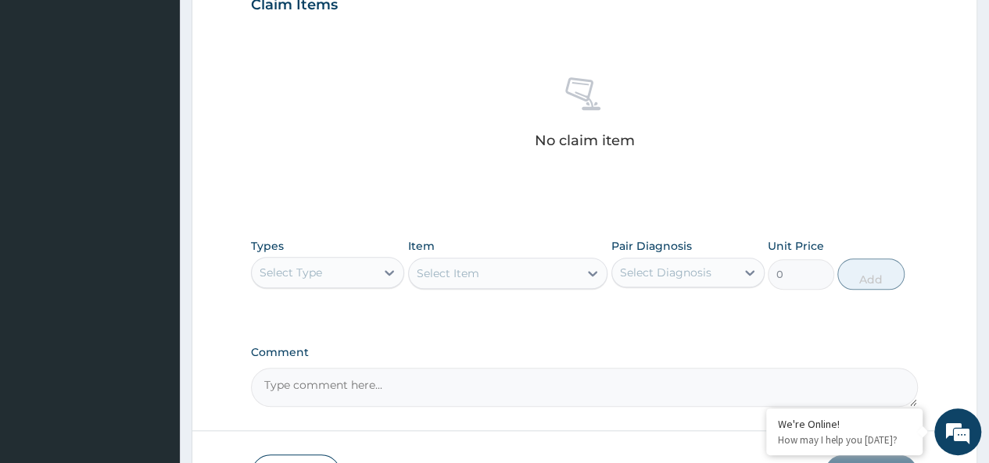
scroll to position [560, 0]
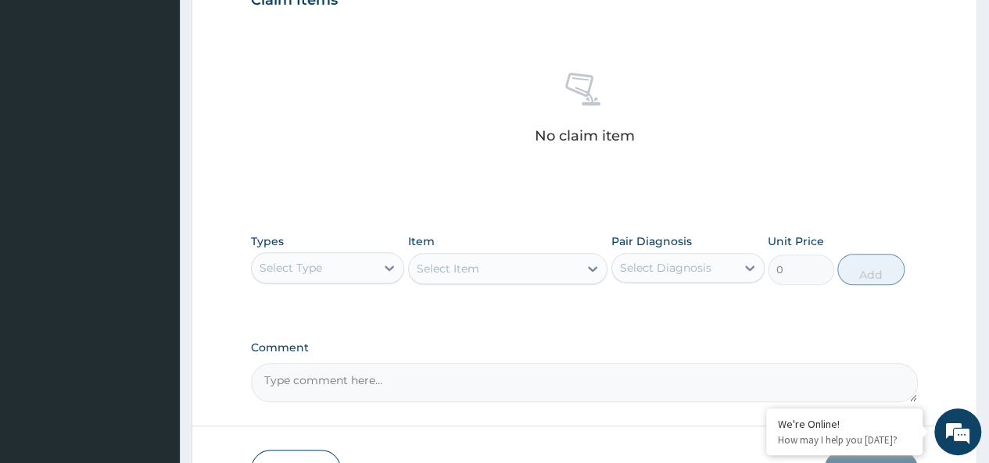
click at [361, 268] on div "Select Type" at bounding box center [313, 268] width 123 height 25
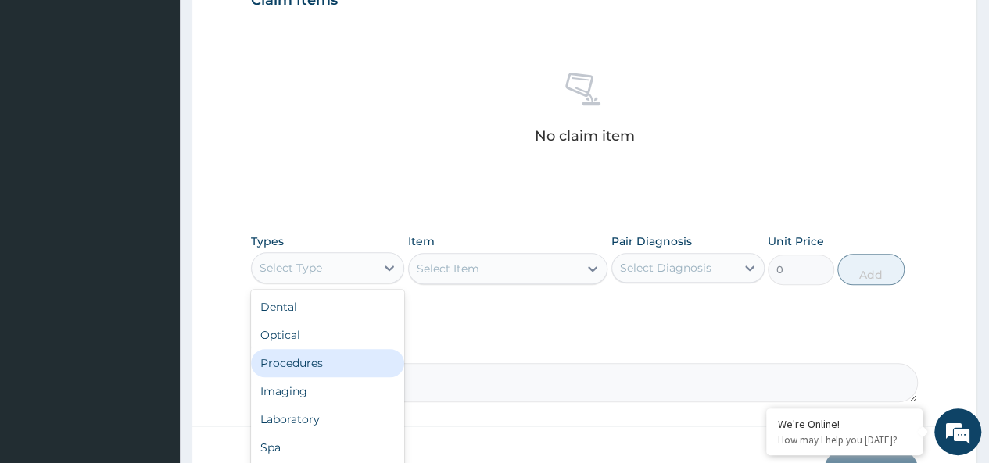
click at [339, 360] on div "Procedures" at bounding box center [327, 363] width 153 height 28
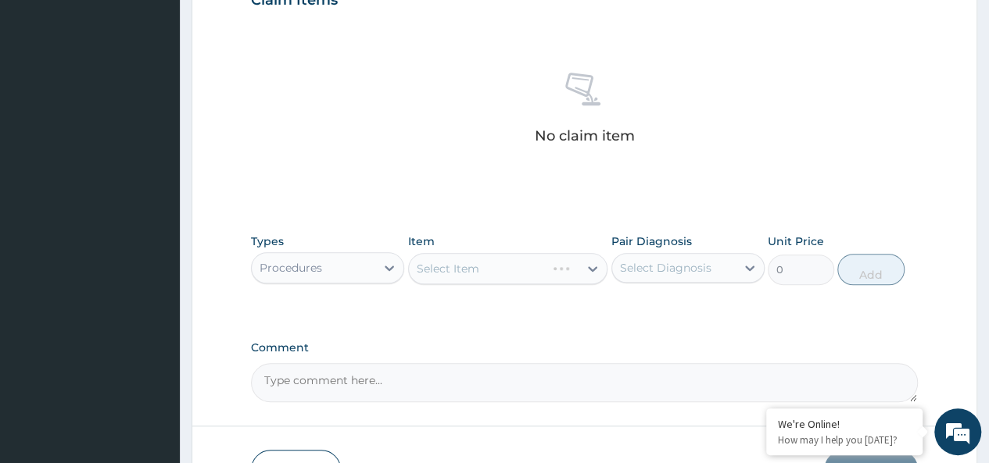
click at [477, 262] on div "Select Item" at bounding box center [508, 268] width 200 height 31
click at [503, 263] on div "Select Item" at bounding box center [508, 268] width 200 height 31
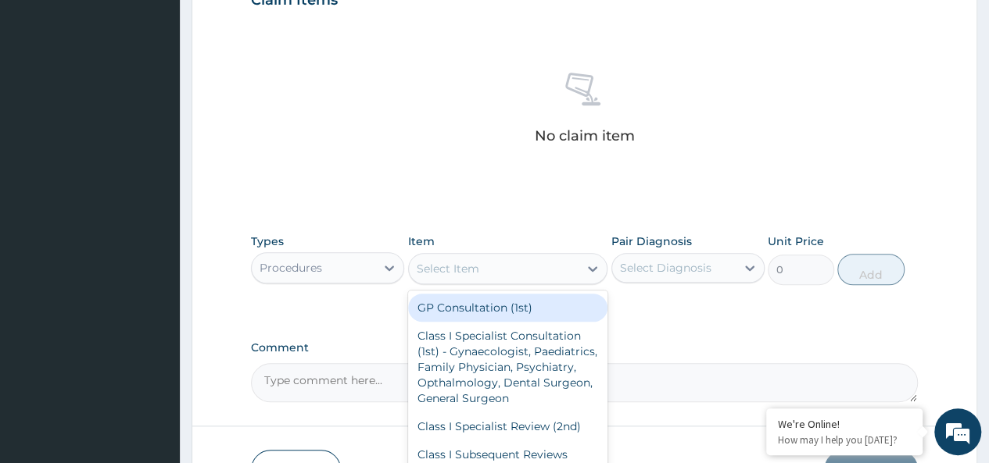
click at [521, 263] on div "Select Item" at bounding box center [494, 268] width 170 height 25
type input "GP"
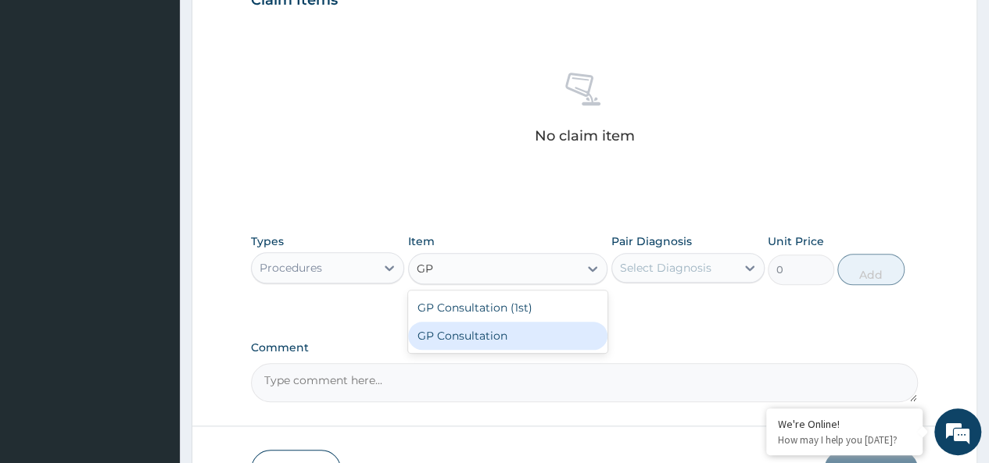
click at [484, 327] on div "GP Consultation" at bounding box center [508, 336] width 200 height 28
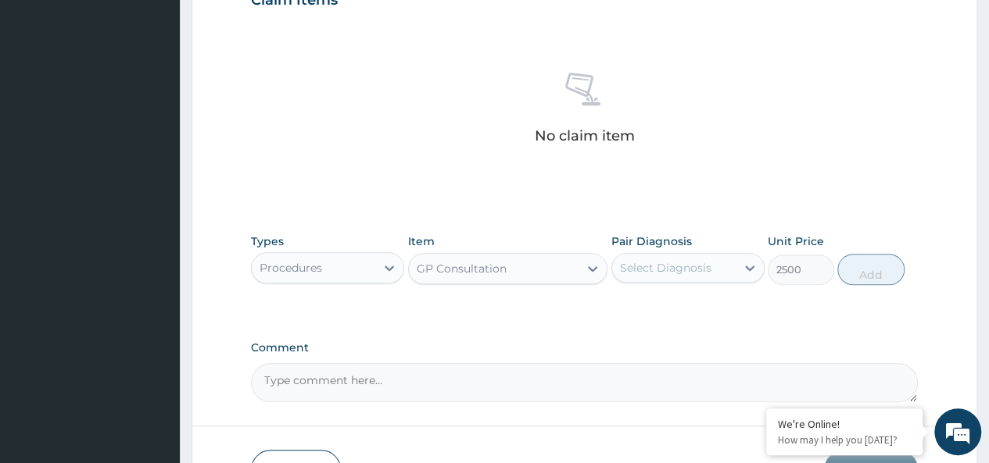
type input "2500"
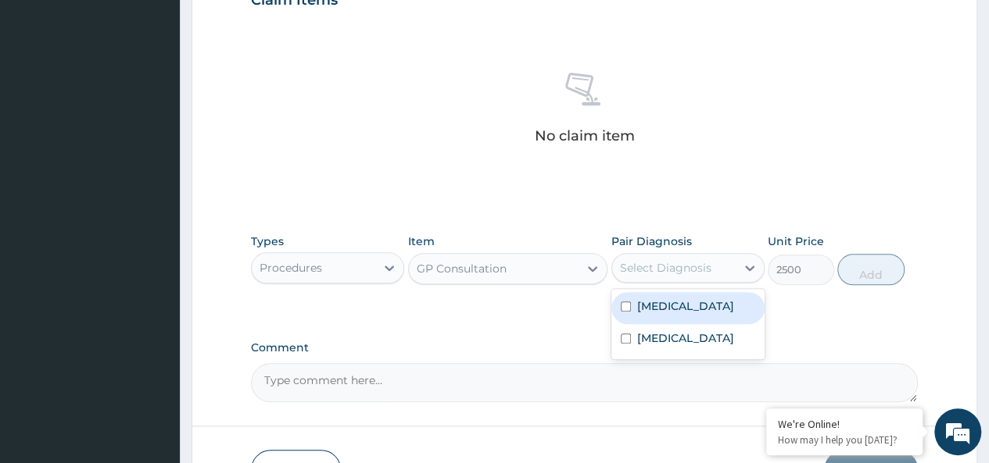
click at [663, 267] on div "Select Diagnosis" at bounding box center [665, 268] width 91 height 16
click at [663, 293] on div "[MEDICAL_DATA]" at bounding box center [687, 308] width 153 height 32
checkbox input "true"
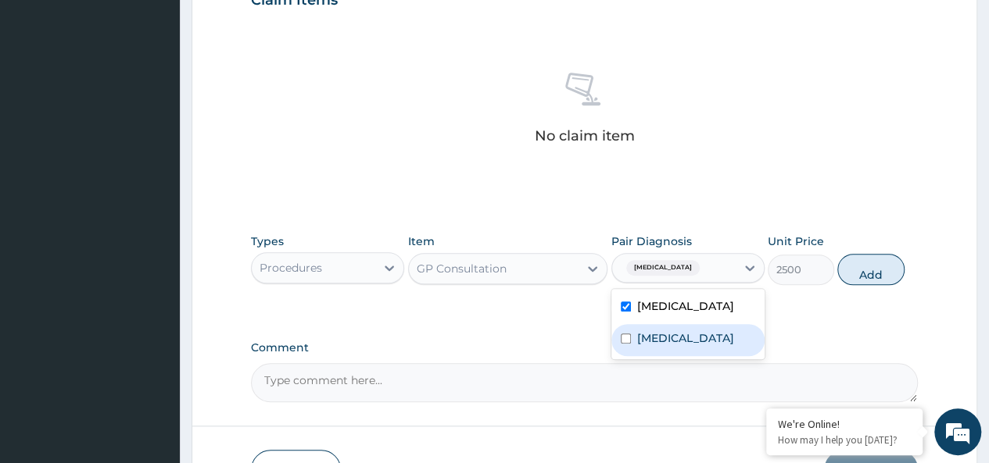
click at [671, 326] on div "[MEDICAL_DATA]" at bounding box center [687, 340] width 153 height 32
checkbox input "true"
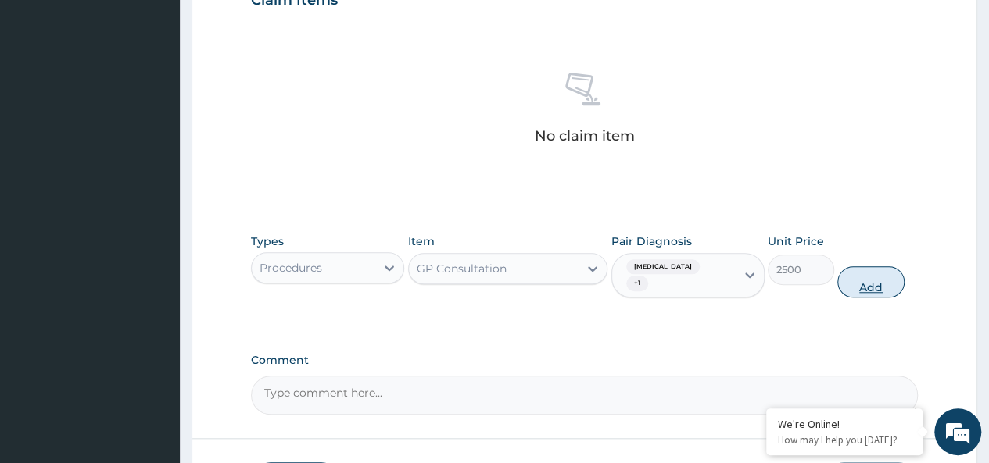
click at [875, 267] on button "Add" at bounding box center [870, 282] width 66 height 31
type input "0"
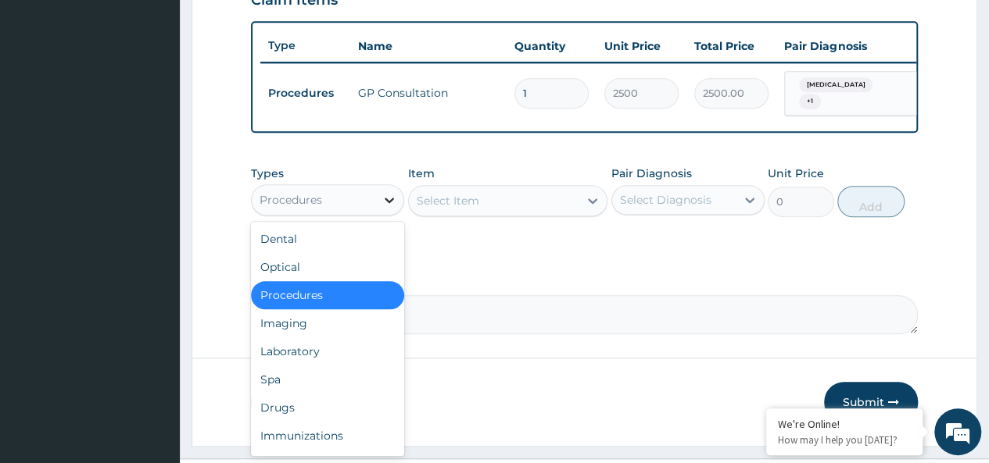
click at [377, 209] on div at bounding box center [389, 200] width 28 height 28
click at [352, 356] on div "Laboratory" at bounding box center [327, 352] width 153 height 28
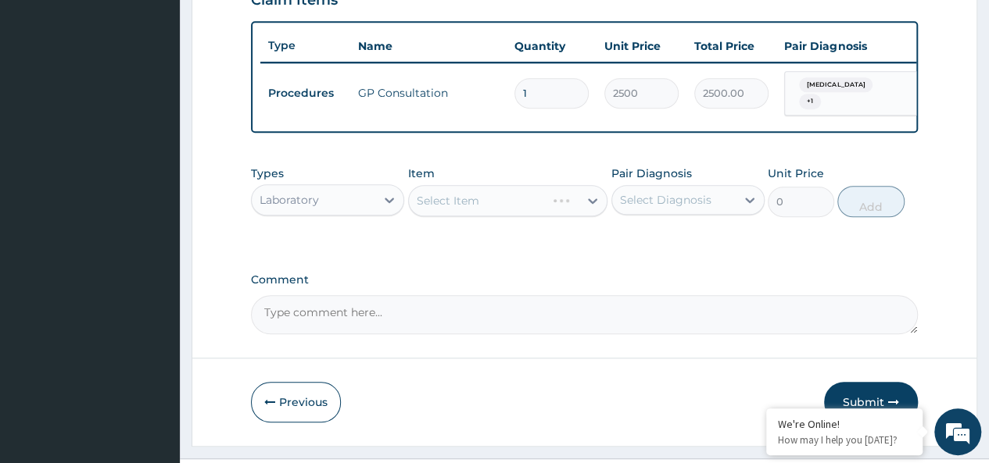
click at [531, 207] on div "Select Item" at bounding box center [508, 200] width 200 height 31
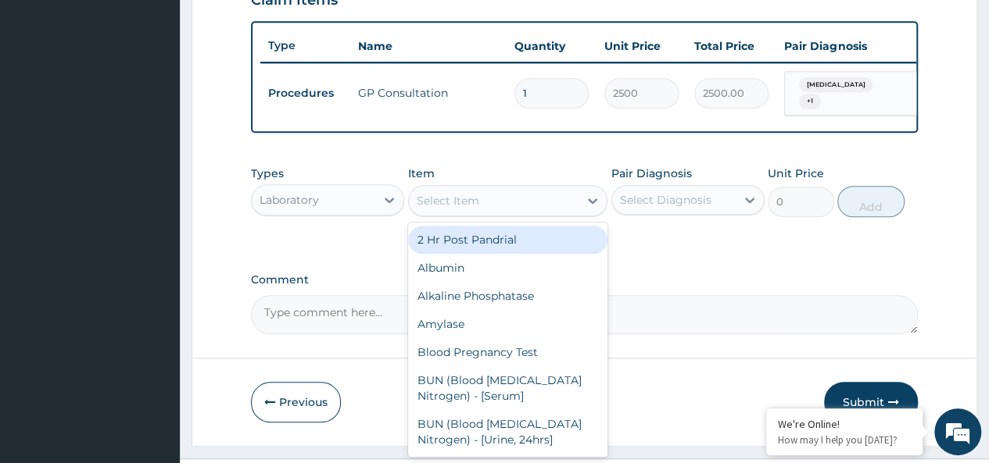
click at [519, 202] on div "Select Item" at bounding box center [494, 200] width 170 height 25
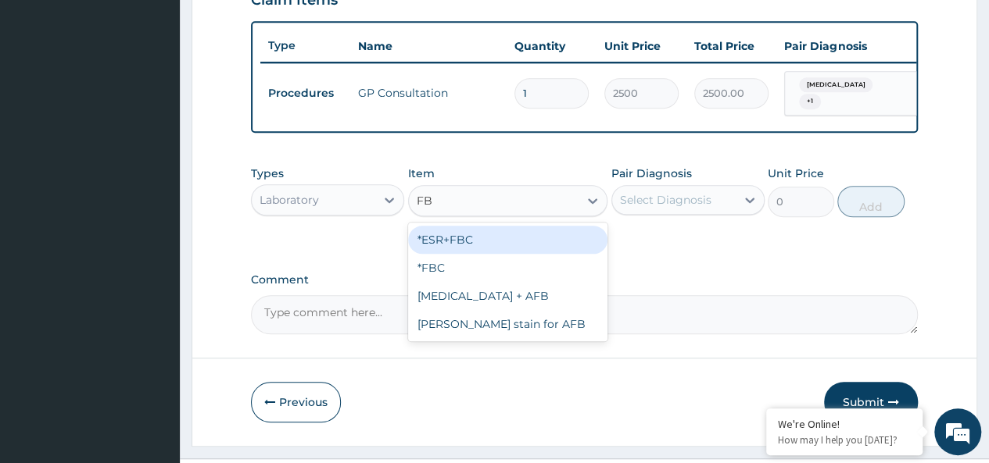
type input "FBC"
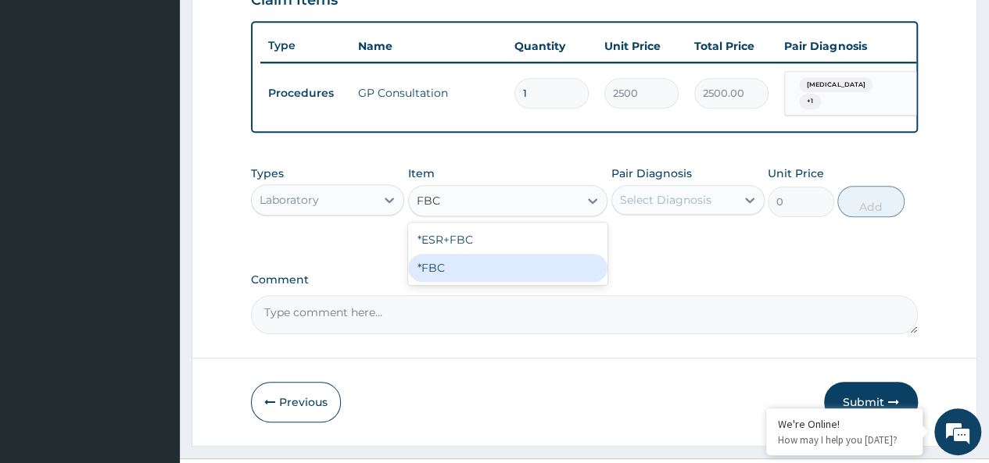
click at [499, 267] on div "*FBC" at bounding box center [508, 268] width 200 height 28
type input "2000"
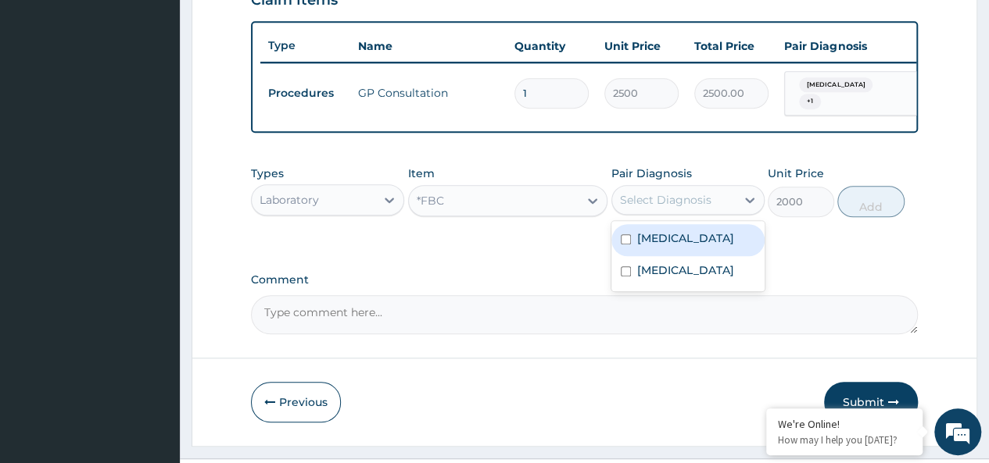
click at [652, 208] on div "Select Diagnosis" at bounding box center [665, 200] width 91 height 16
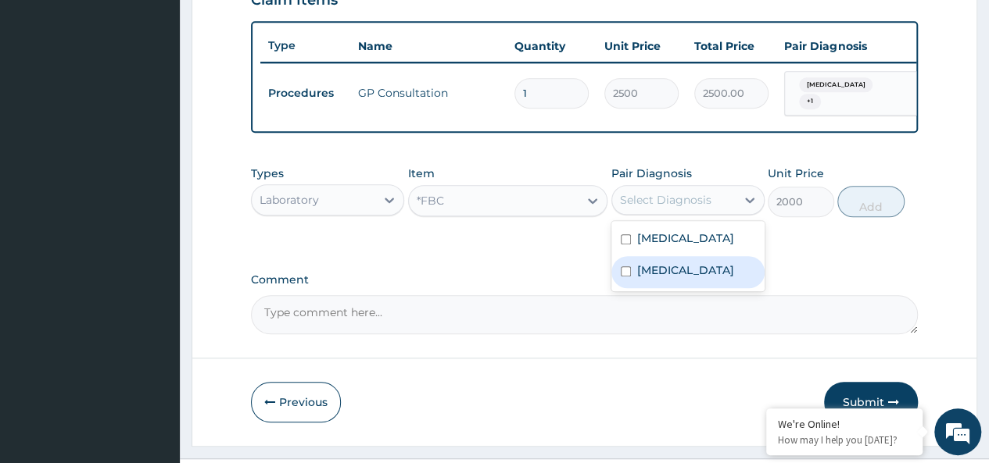
click at [662, 263] on div "[MEDICAL_DATA]" at bounding box center [687, 272] width 153 height 32
checkbox input "true"
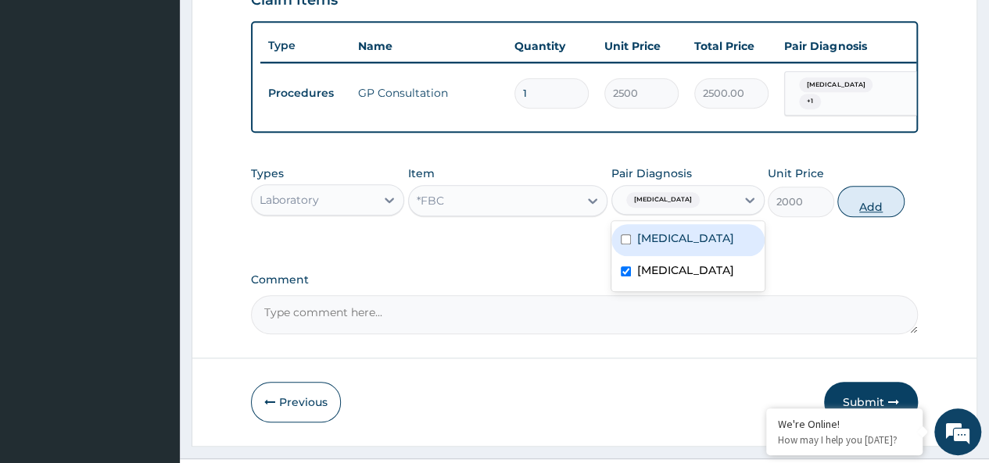
click at [869, 209] on button "Add" at bounding box center [870, 201] width 66 height 31
type input "0"
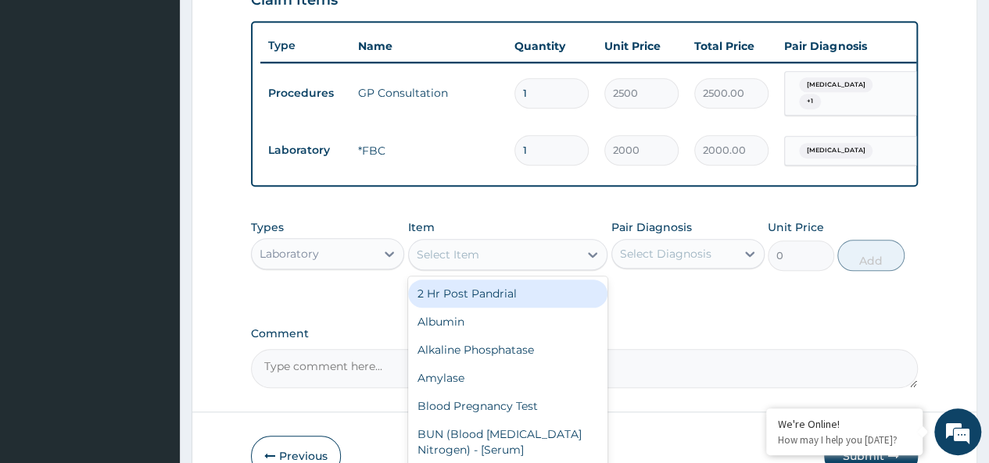
click at [506, 255] on div "Select Item" at bounding box center [494, 254] width 170 height 25
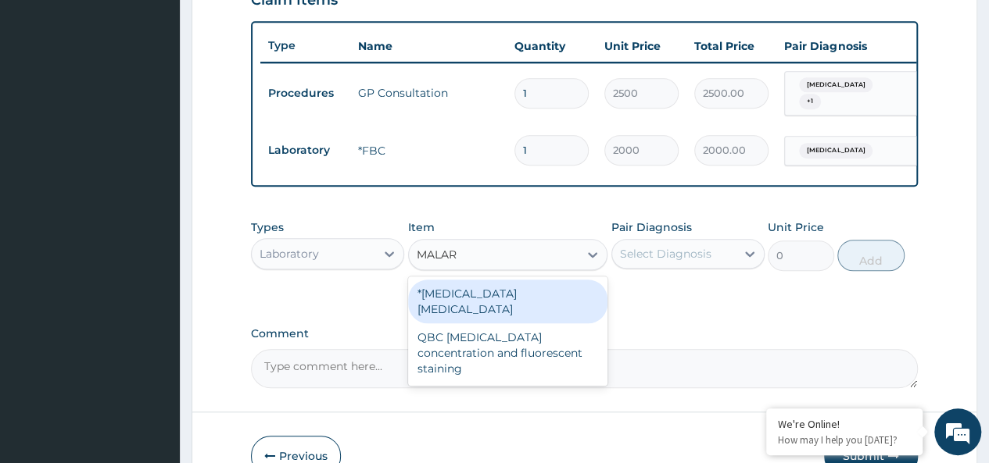
type input "MALARI"
click at [503, 299] on div "*Malaria parasite" at bounding box center [508, 302] width 200 height 44
type input "1000"
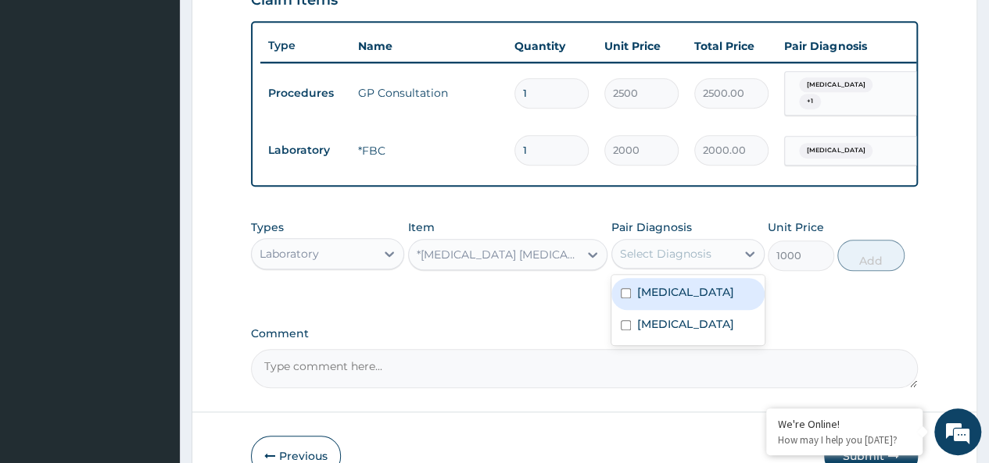
click at [646, 259] on div "Select Diagnosis" at bounding box center [665, 254] width 91 height 16
click at [667, 295] on label "Malaria" at bounding box center [685, 292] width 97 height 16
checkbox input "true"
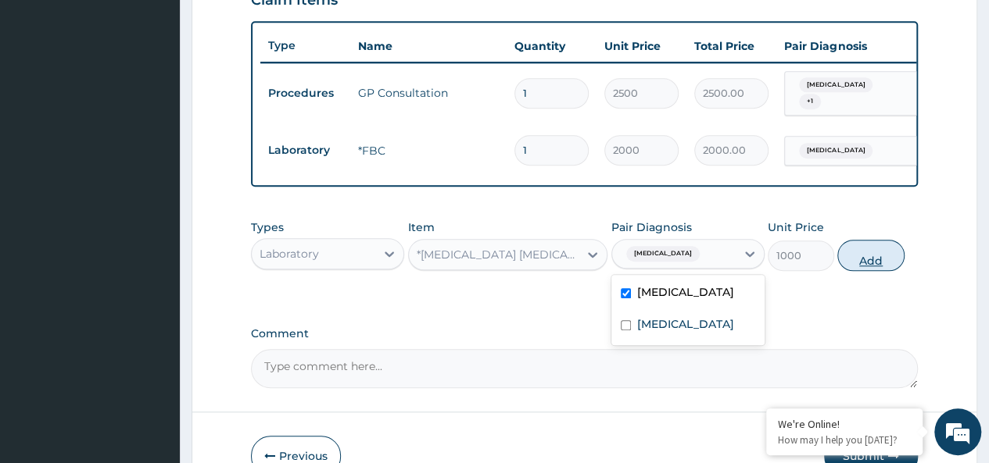
click at [878, 260] on button "Add" at bounding box center [870, 255] width 66 height 31
type input "0"
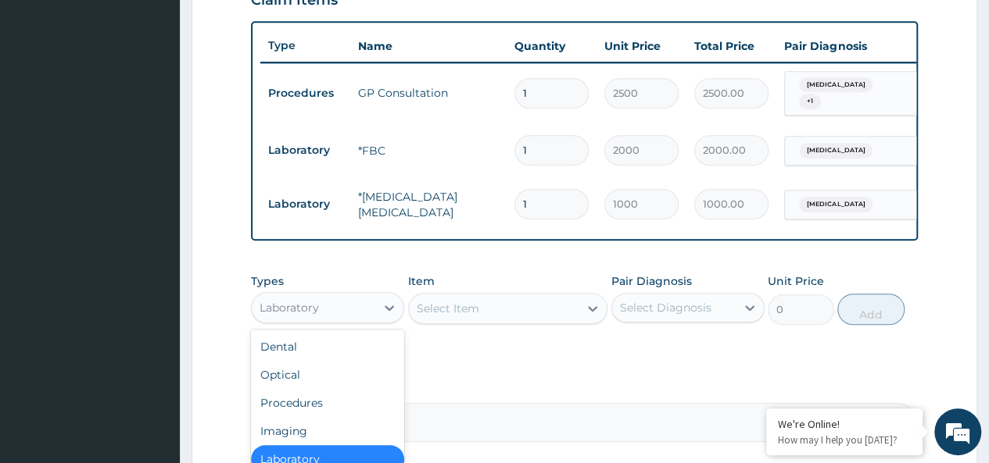
click at [333, 313] on div "Laboratory" at bounding box center [313, 307] width 123 height 25
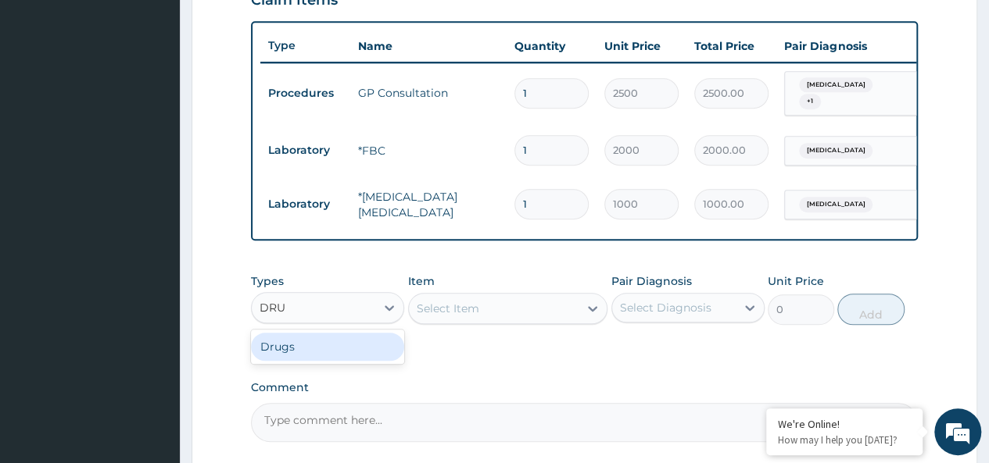
type input "DRUG"
click at [334, 351] on div "Drugs" at bounding box center [327, 347] width 153 height 28
click at [472, 312] on div "Select Item" at bounding box center [508, 308] width 200 height 31
click at [505, 309] on div "Select Item" at bounding box center [508, 308] width 200 height 31
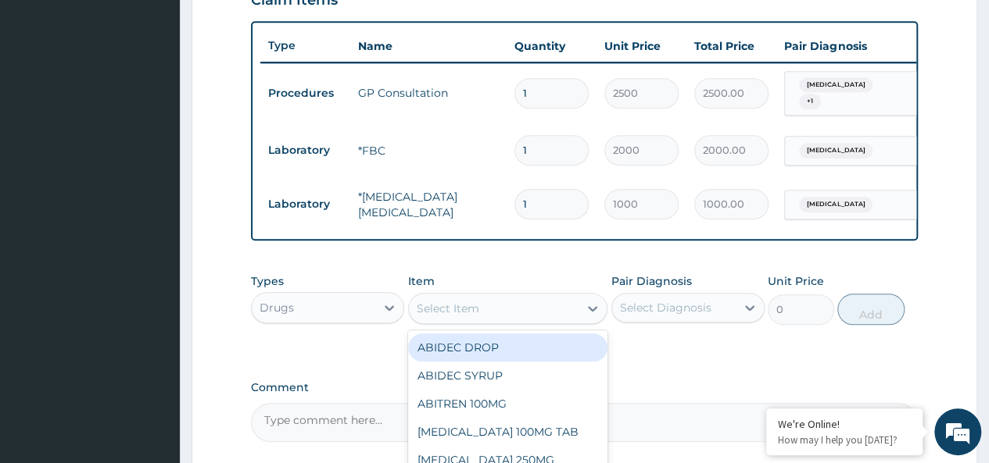
click at [521, 310] on div "Select Item" at bounding box center [494, 308] width 170 height 25
type input "ARTESUN"
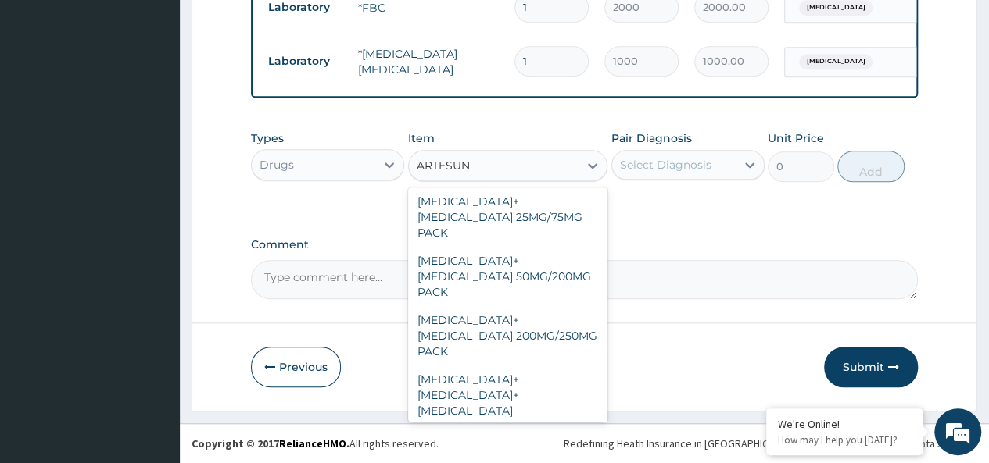
scroll to position [243, 0]
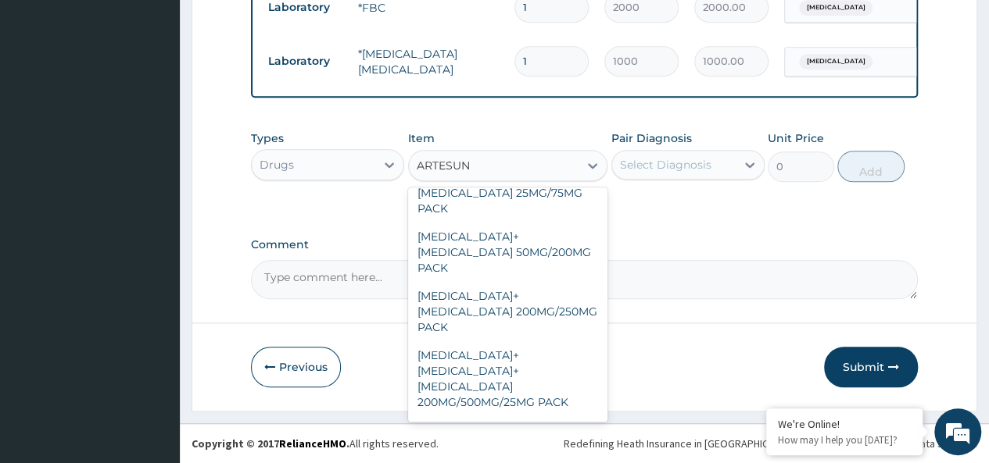
type input "3000"
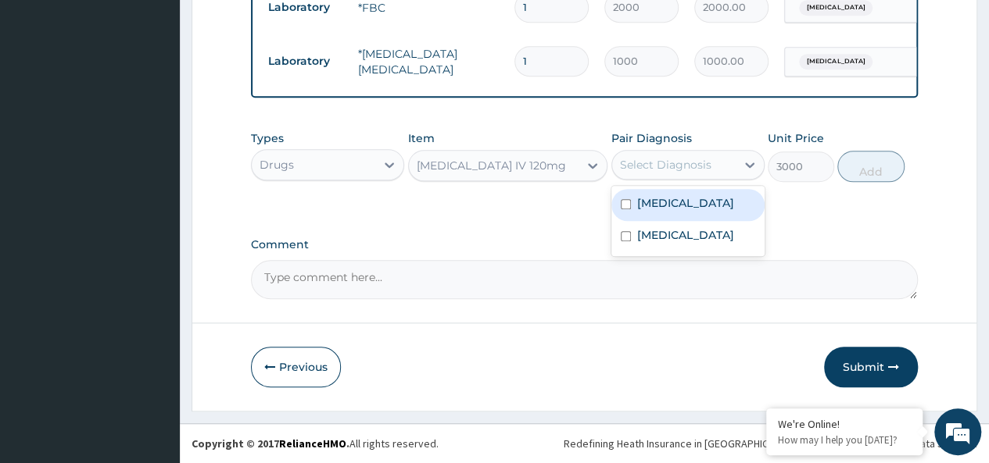
click at [692, 160] on div "Select Diagnosis" at bounding box center [665, 165] width 91 height 16
click at [688, 204] on div "Malaria" at bounding box center [687, 205] width 153 height 32
checkbox input "true"
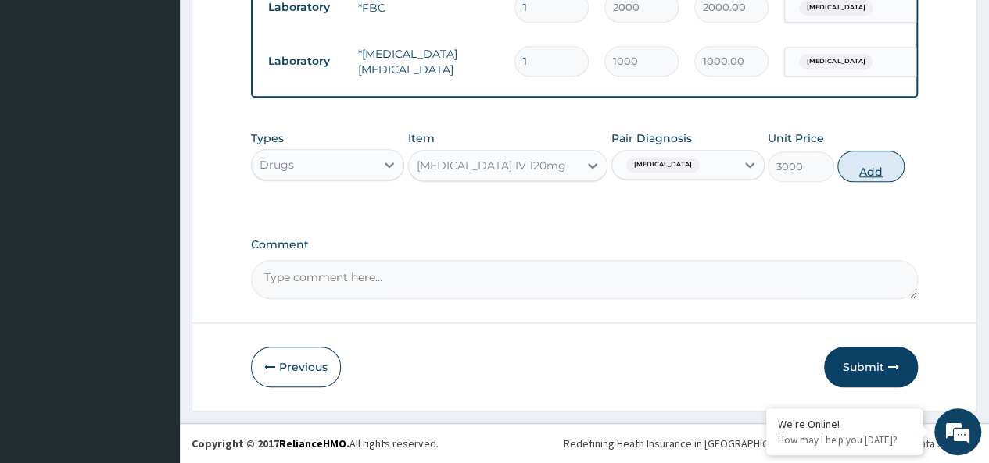
click at [875, 164] on button "Add" at bounding box center [870, 166] width 66 height 31
type input "0"
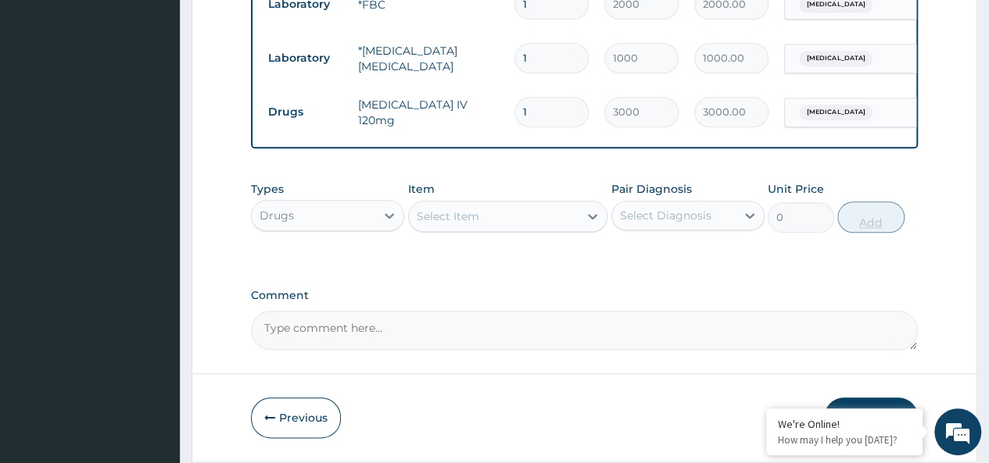
type input "2"
type input "6000.00"
type input "3"
type input "9000.00"
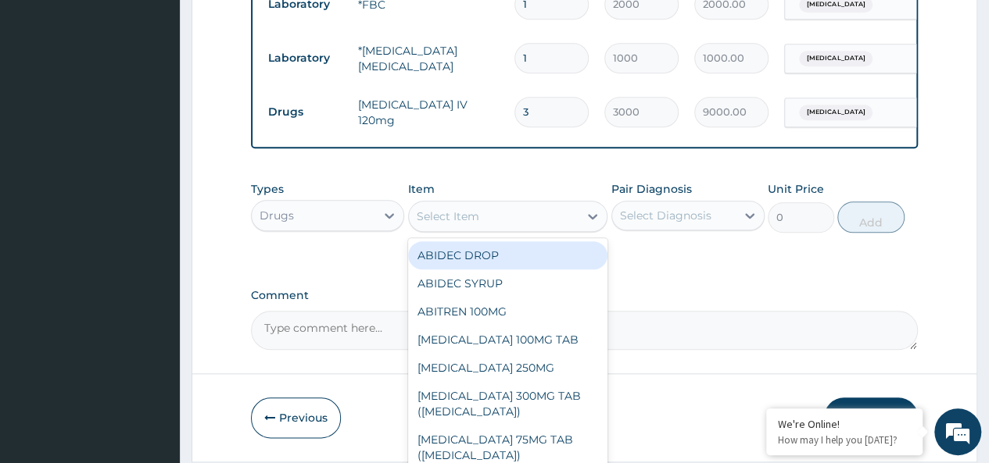
click at [518, 218] on div "Select Item" at bounding box center [494, 216] width 170 height 25
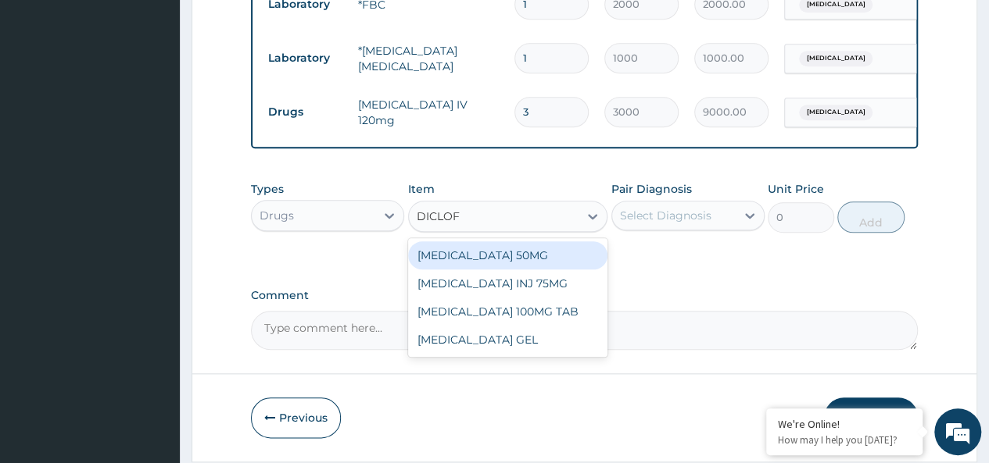
type input "DICLOFE"
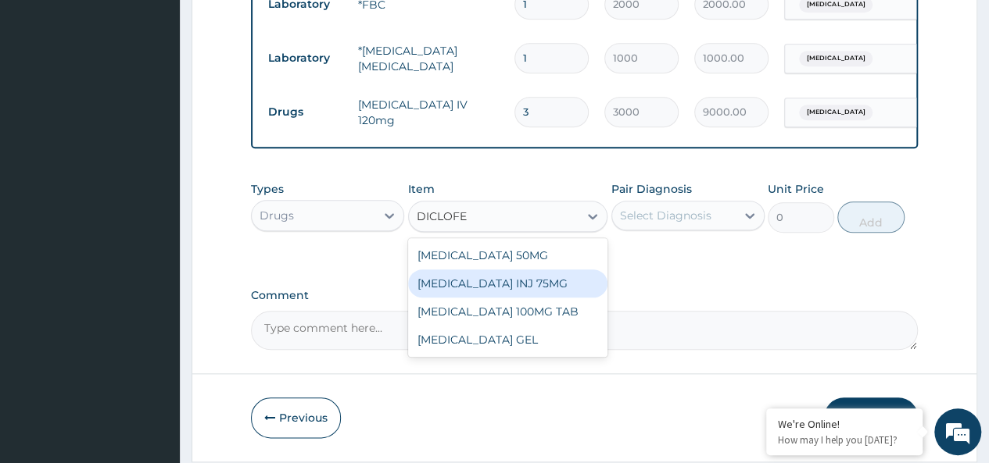
click at [531, 280] on div "DICLOFENAC INJ 75MG" at bounding box center [508, 284] width 200 height 28
type input "600"
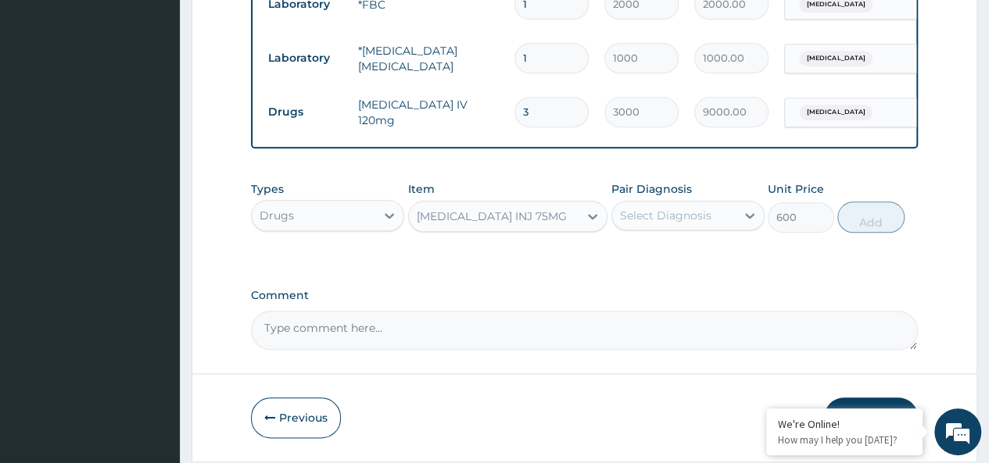
click at [639, 228] on div "Select Diagnosis" at bounding box center [673, 215] width 123 height 25
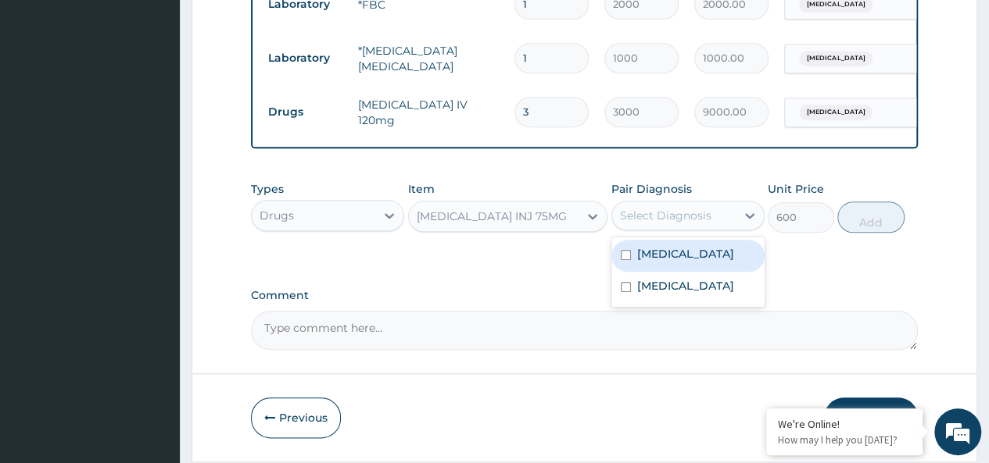
click at [644, 256] on label "Malaria" at bounding box center [685, 254] width 97 height 16
checkbox input "true"
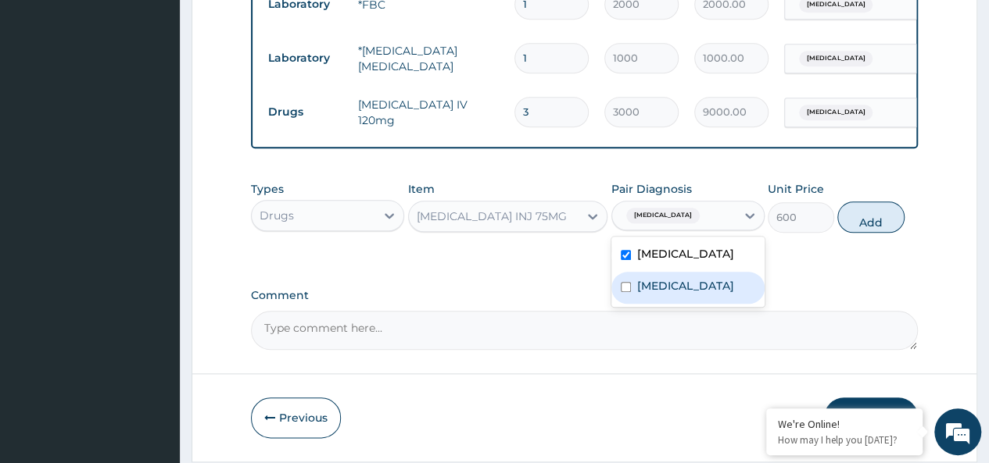
click at [653, 281] on div "Bacterial sepsis" at bounding box center [687, 288] width 153 height 32
checkbox input "true"
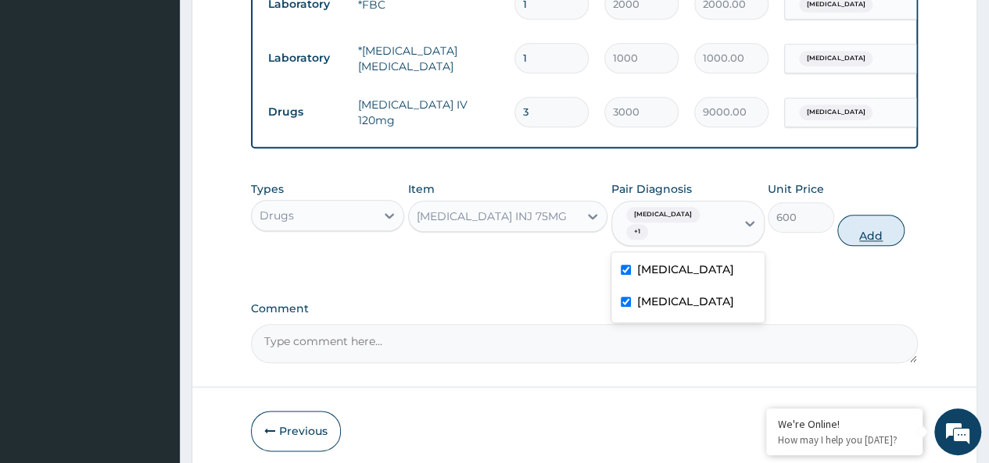
click at [868, 229] on button "Add" at bounding box center [870, 230] width 66 height 31
type input "0"
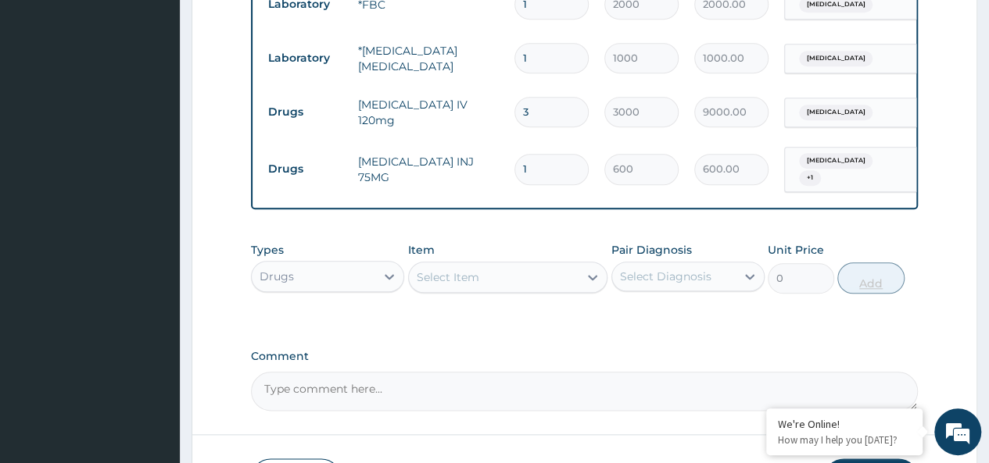
type input "2"
type input "1200.00"
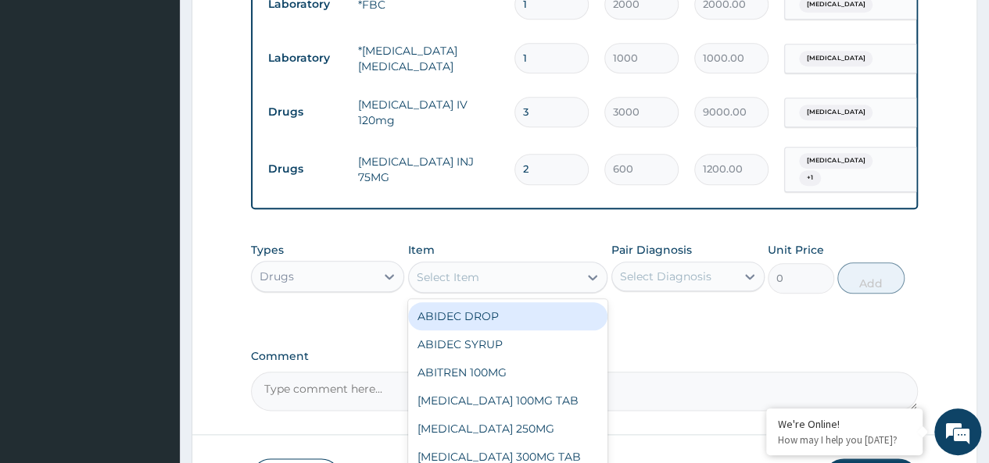
click at [502, 271] on div "Select Item" at bounding box center [494, 277] width 170 height 25
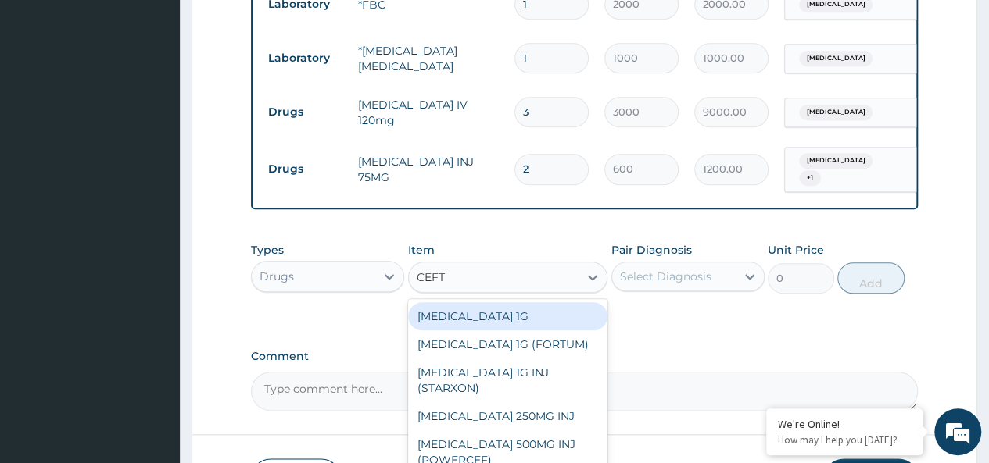
type input "CEFTR"
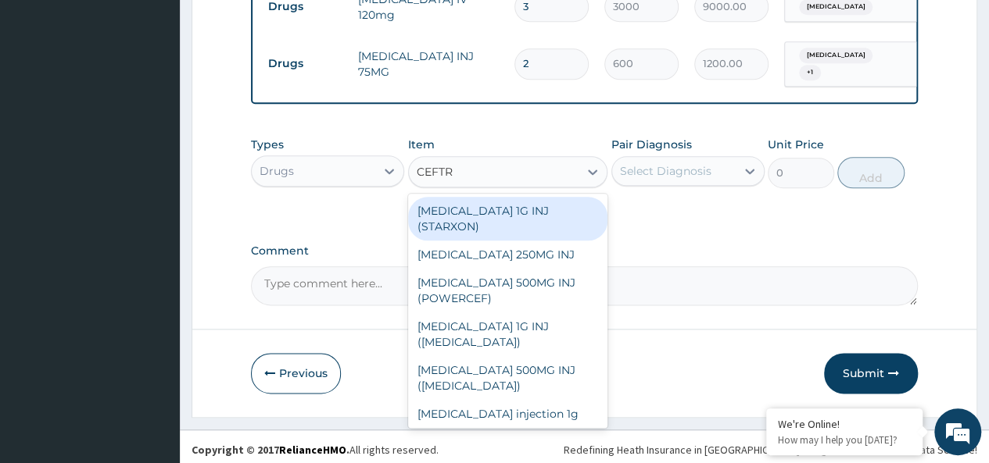
scroll to position [815, 0]
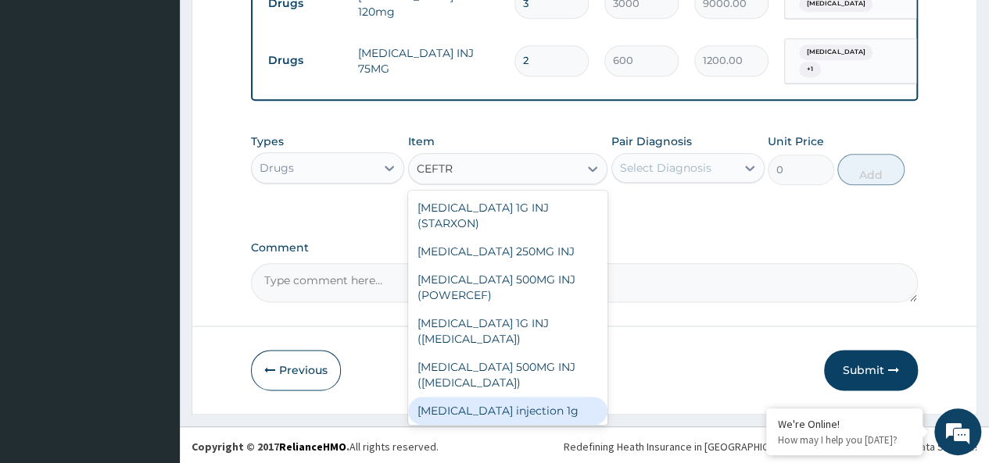
click at [550, 410] on div "Ceftriaxone injection 1g" at bounding box center [508, 411] width 200 height 28
type input "2000"
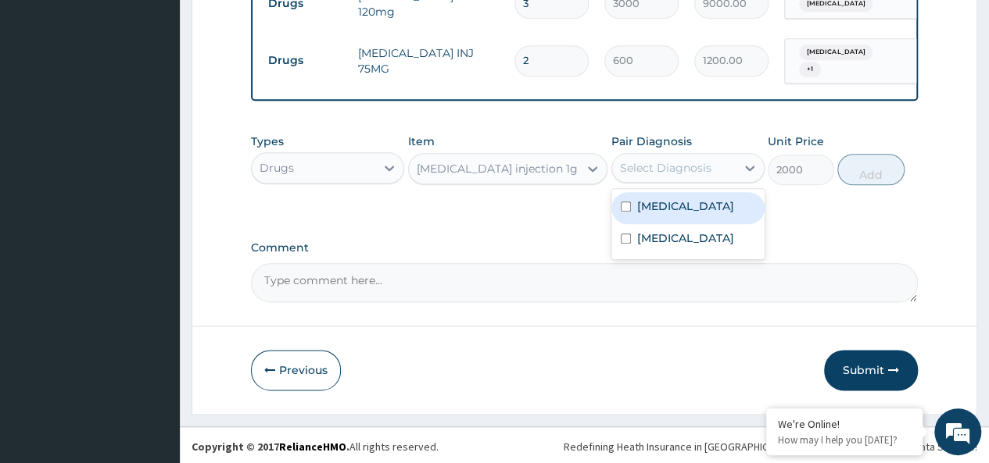
click at [683, 168] on div "Select Diagnosis" at bounding box center [665, 168] width 91 height 16
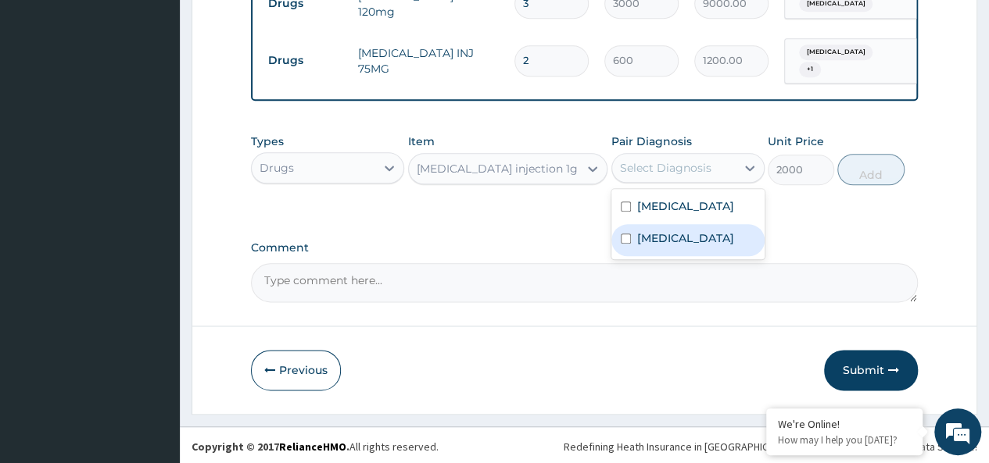
click at [689, 225] on div "Bacterial sepsis" at bounding box center [687, 240] width 153 height 32
checkbox input "true"
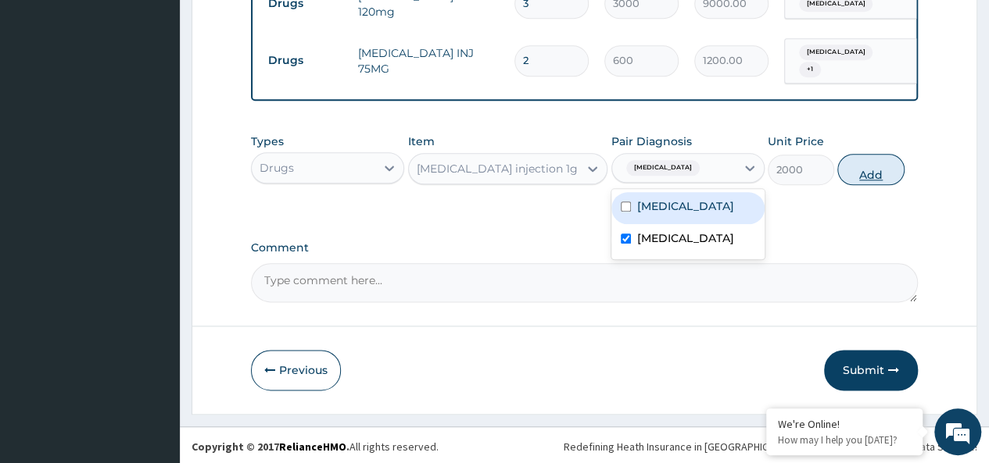
click at [868, 171] on button "Add" at bounding box center [870, 169] width 66 height 31
type input "0"
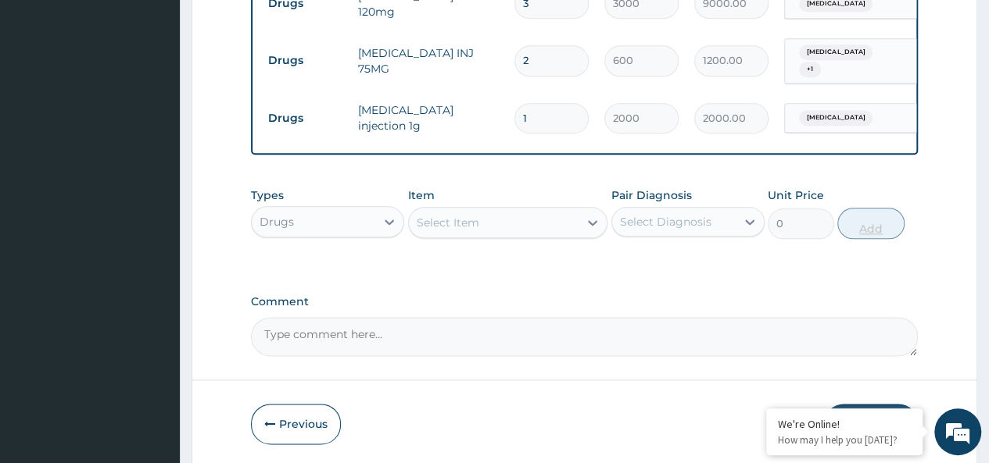
type input "2"
type input "4000.00"
type input "3"
type input "6000.00"
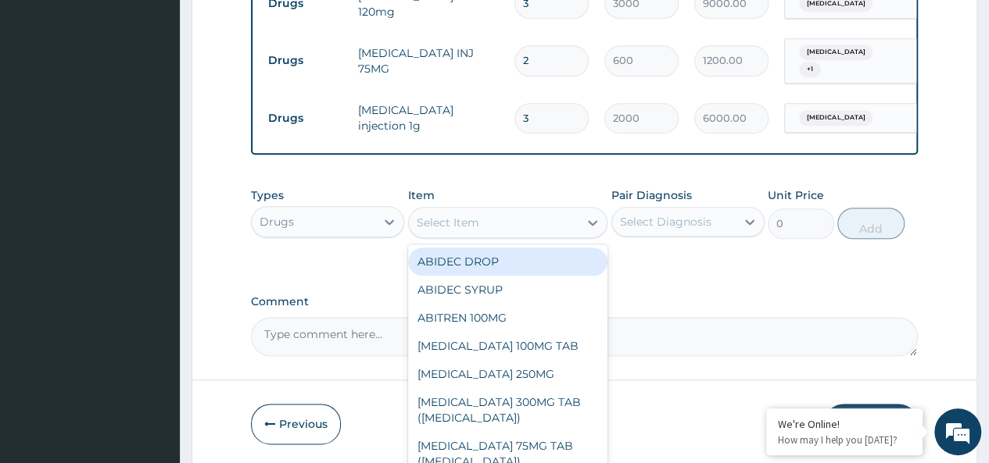
click at [475, 216] on div "Select Item" at bounding box center [448, 223] width 63 height 16
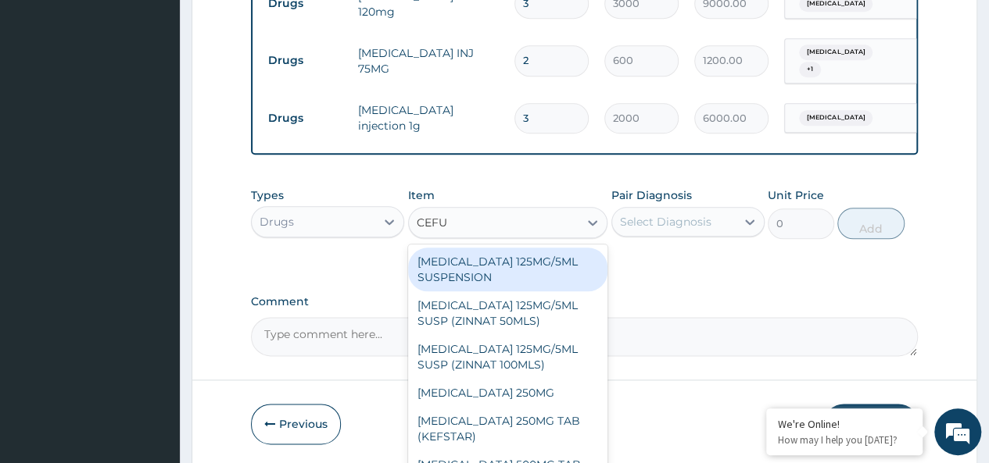
type input "CEFUR"
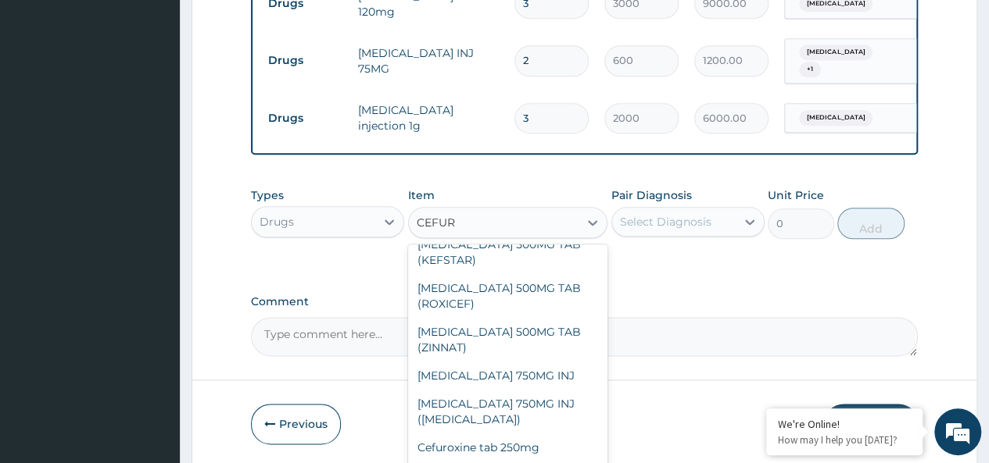
scroll to position [278, 0]
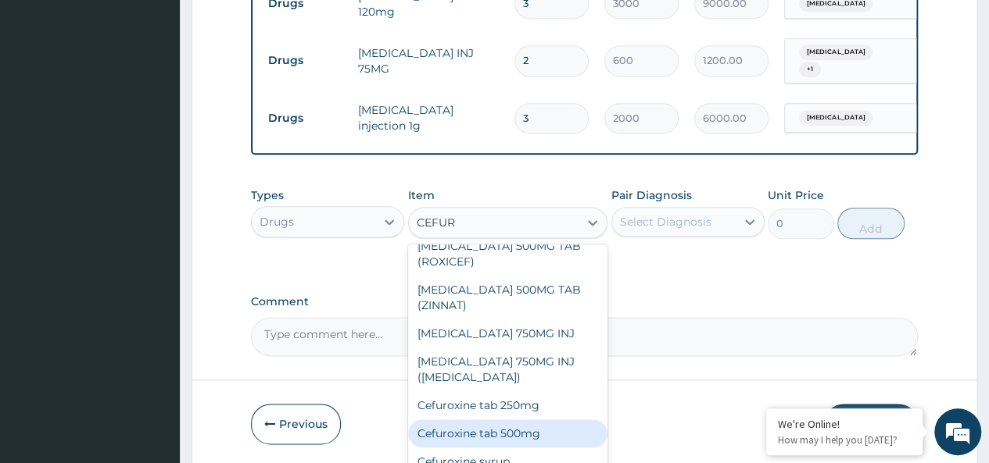
click at [538, 436] on div "Cefuroxine tab 500mg" at bounding box center [508, 434] width 200 height 28
type input "500"
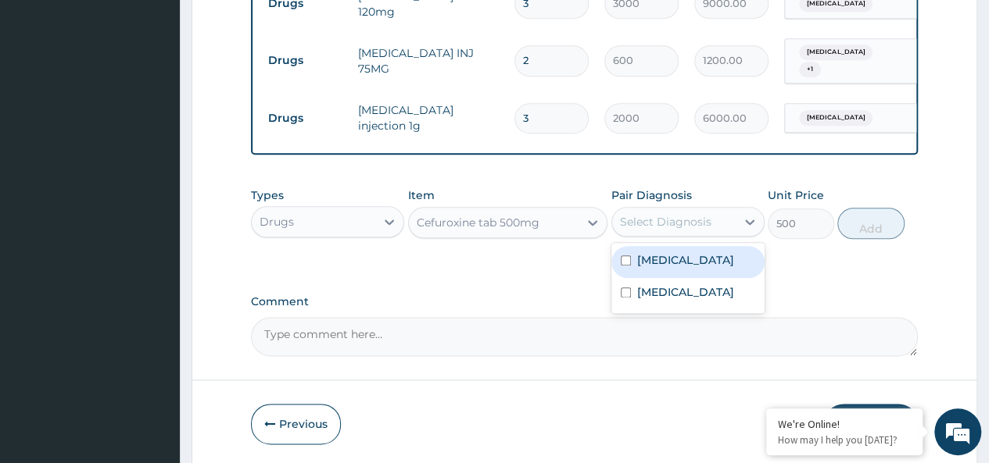
click at [699, 224] on div "Select Diagnosis" at bounding box center [665, 222] width 91 height 16
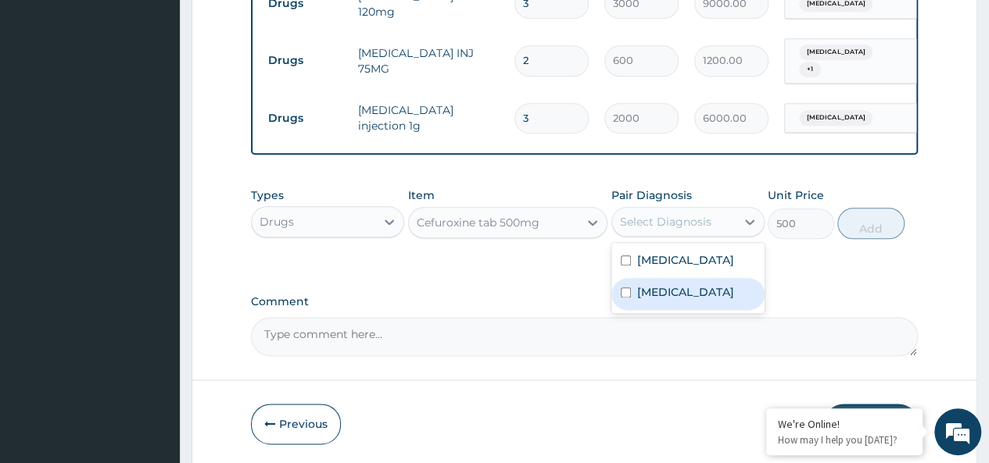
click at [696, 284] on label "Bacterial sepsis" at bounding box center [685, 292] width 97 height 16
checkbox input "true"
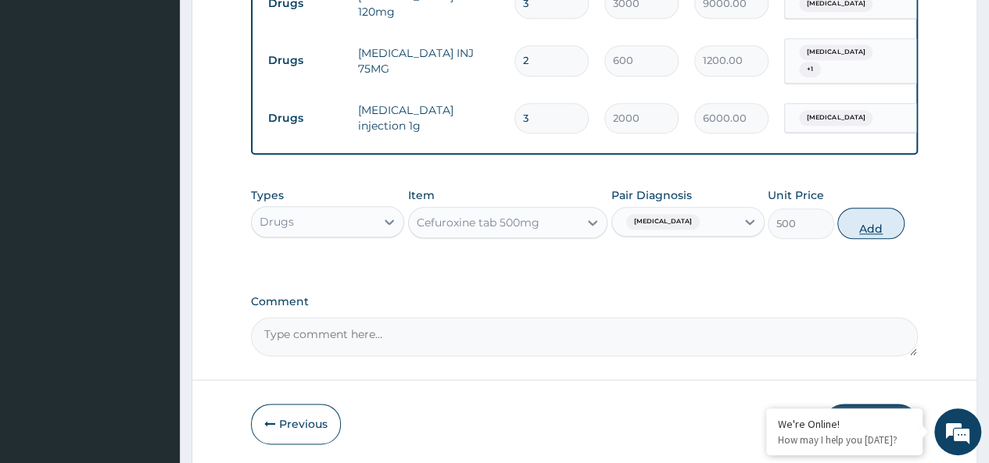
click at [874, 221] on button "Add" at bounding box center [870, 223] width 66 height 31
type input "0"
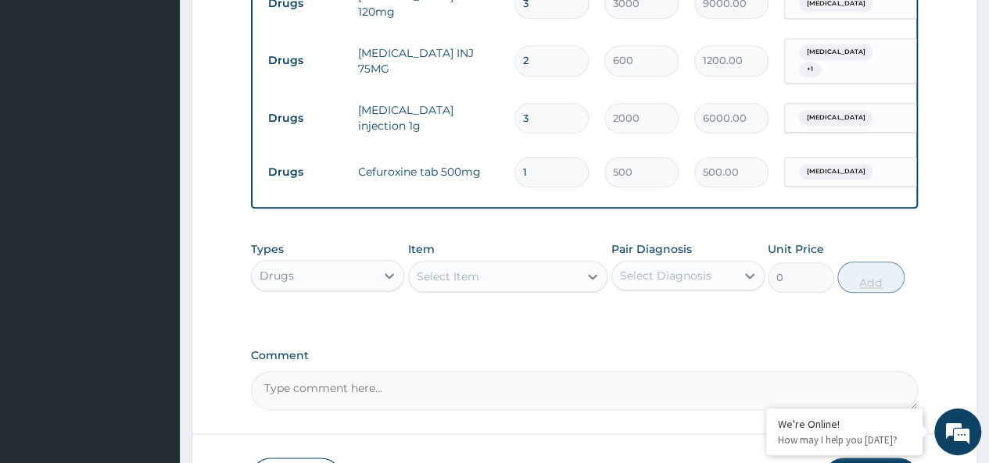
type input "10"
type input "5000.00"
type input "10"
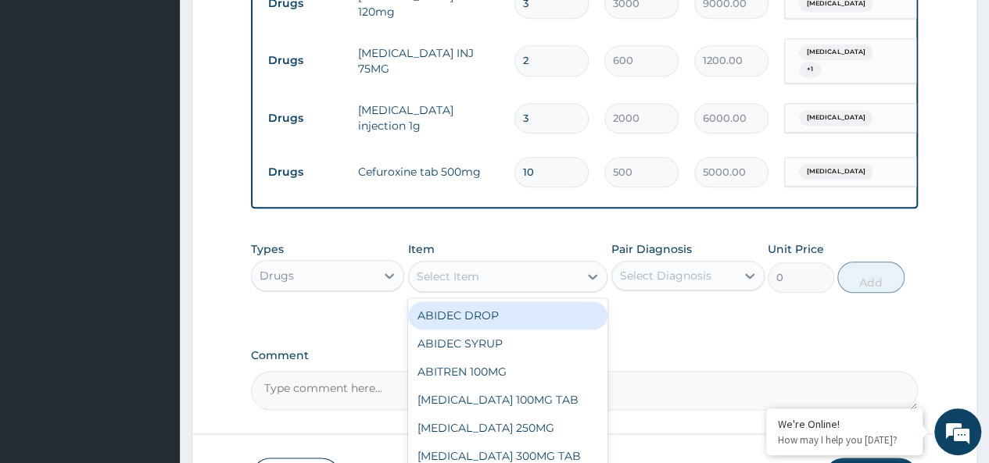
click at [514, 269] on div "Select Item" at bounding box center [494, 276] width 170 height 25
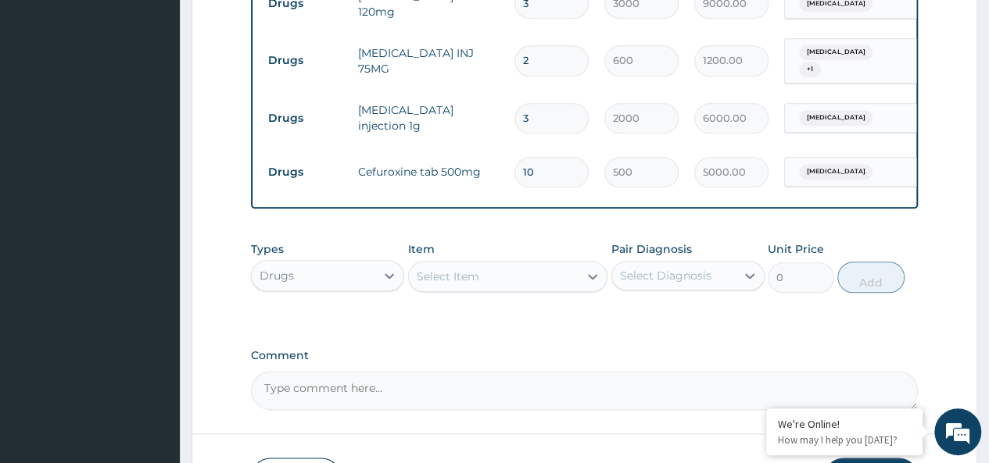
click at [513, 270] on div "Select Item" at bounding box center [494, 276] width 170 height 25
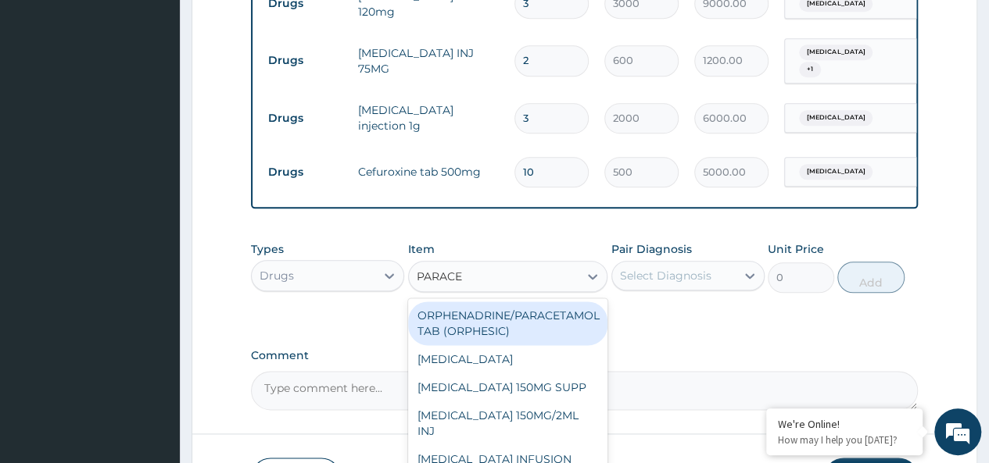
type input "PARACET"
click at [492, 323] on div "ORPHENADRINE/PARACETAMOL TAB (ORPHESIC)" at bounding box center [508, 324] width 200 height 44
type input "30"
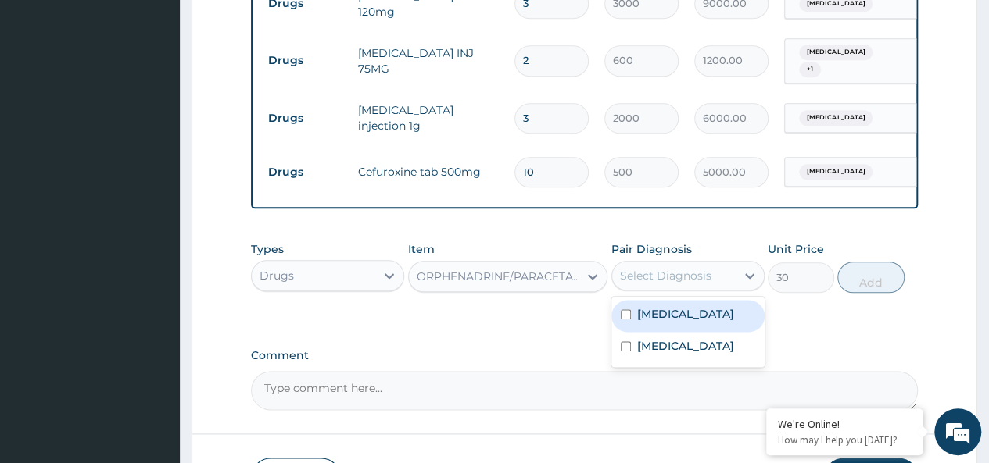
click at [643, 271] on div "Select Diagnosis" at bounding box center [665, 276] width 91 height 16
click at [646, 309] on label "Malaria" at bounding box center [685, 314] width 97 height 16
checkbox input "true"
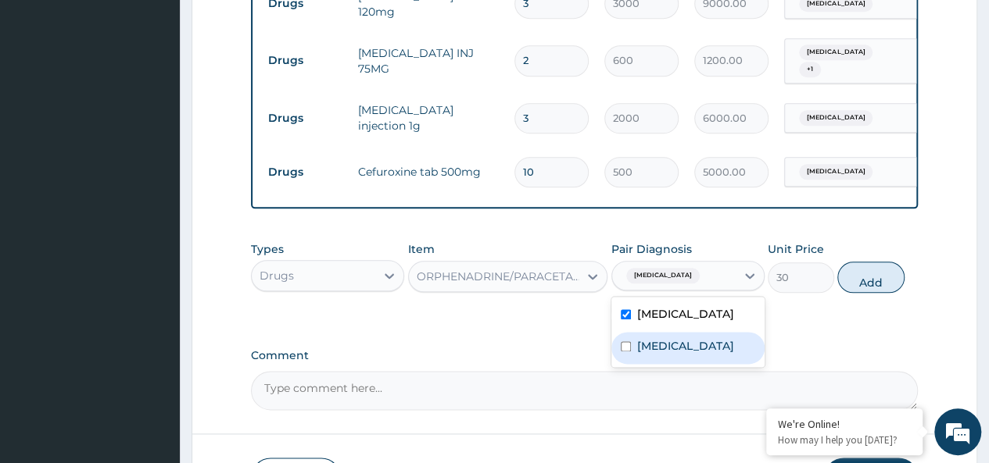
click at [659, 343] on label "Bacterial sepsis" at bounding box center [685, 346] width 97 height 16
checkbox input "true"
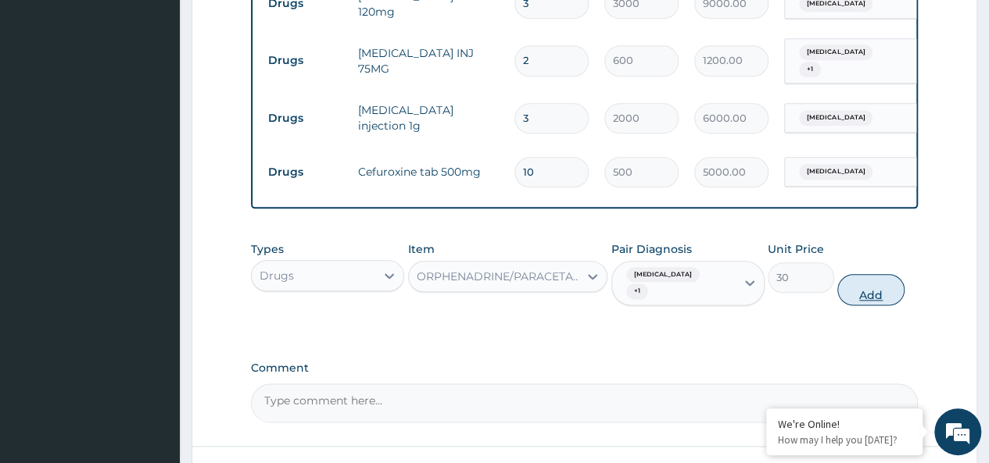
click at [869, 275] on button "Add" at bounding box center [870, 289] width 66 height 31
type input "0"
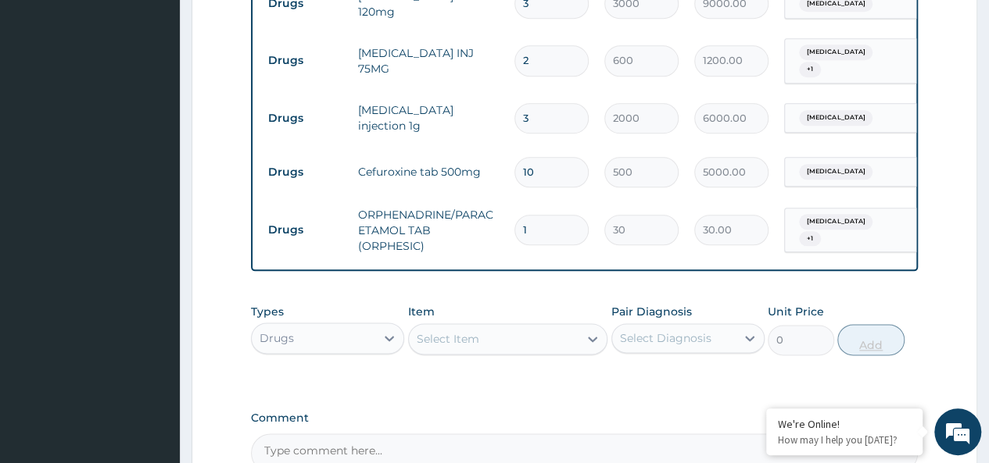
type input "10"
type input "300.00"
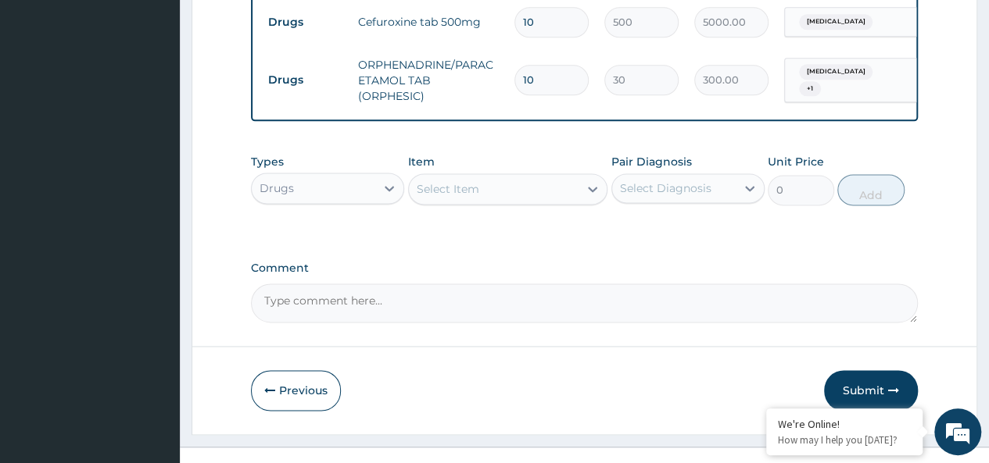
scroll to position [986, 0]
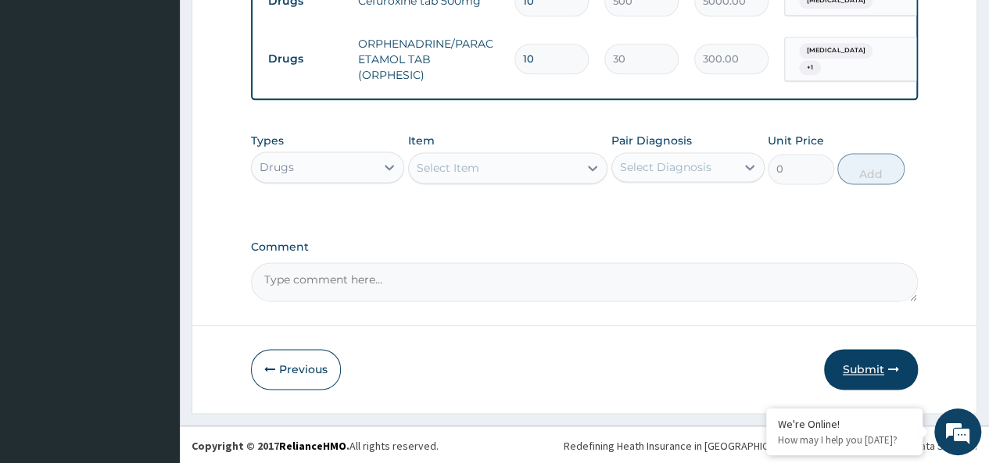
type input "10"
click at [882, 358] on button "Submit" at bounding box center [871, 369] width 94 height 41
